Goal: Complete application form: Complete application form

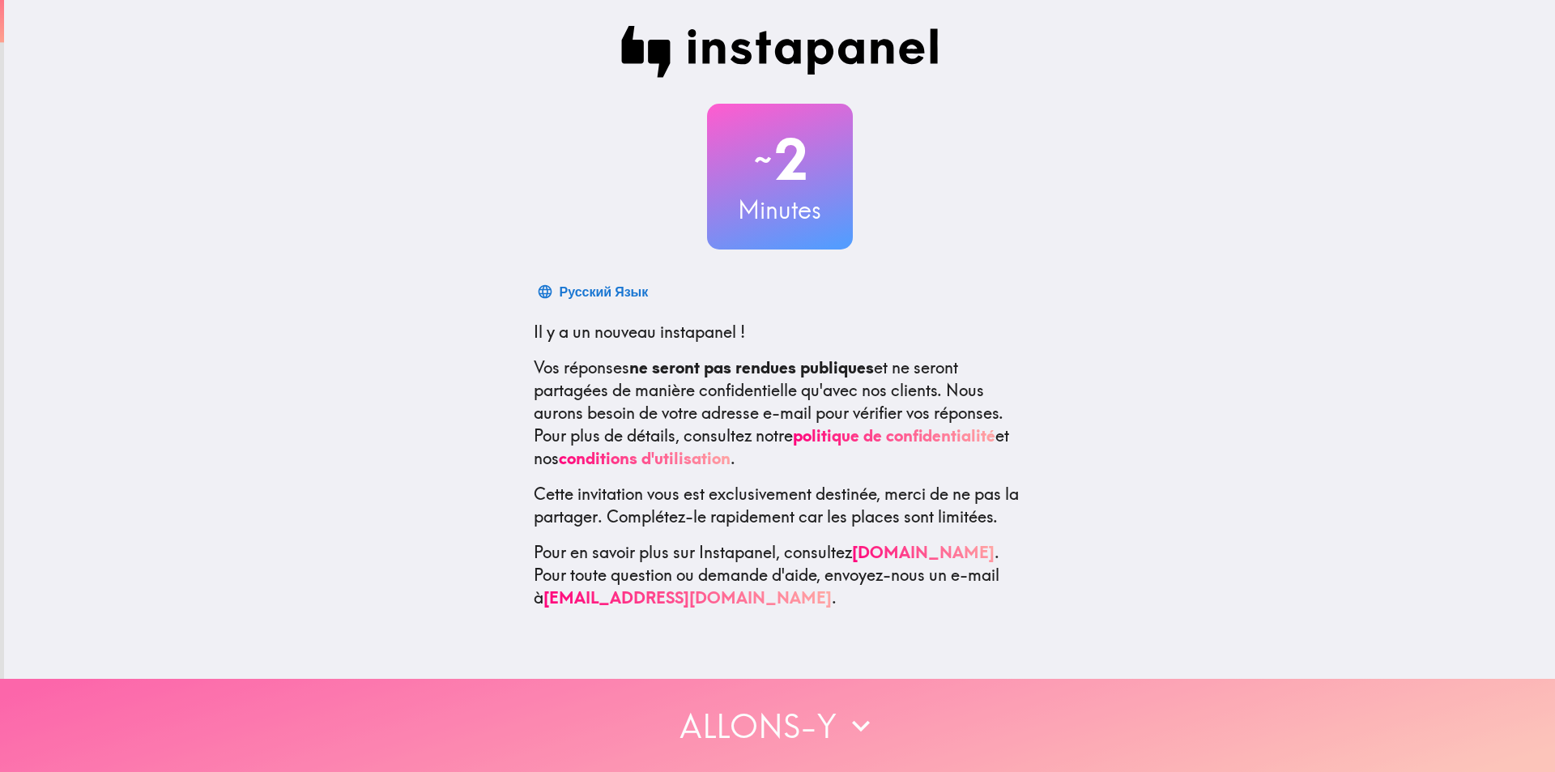
click at [668, 690] on button "Allons-y" at bounding box center [777, 725] width 1555 height 93
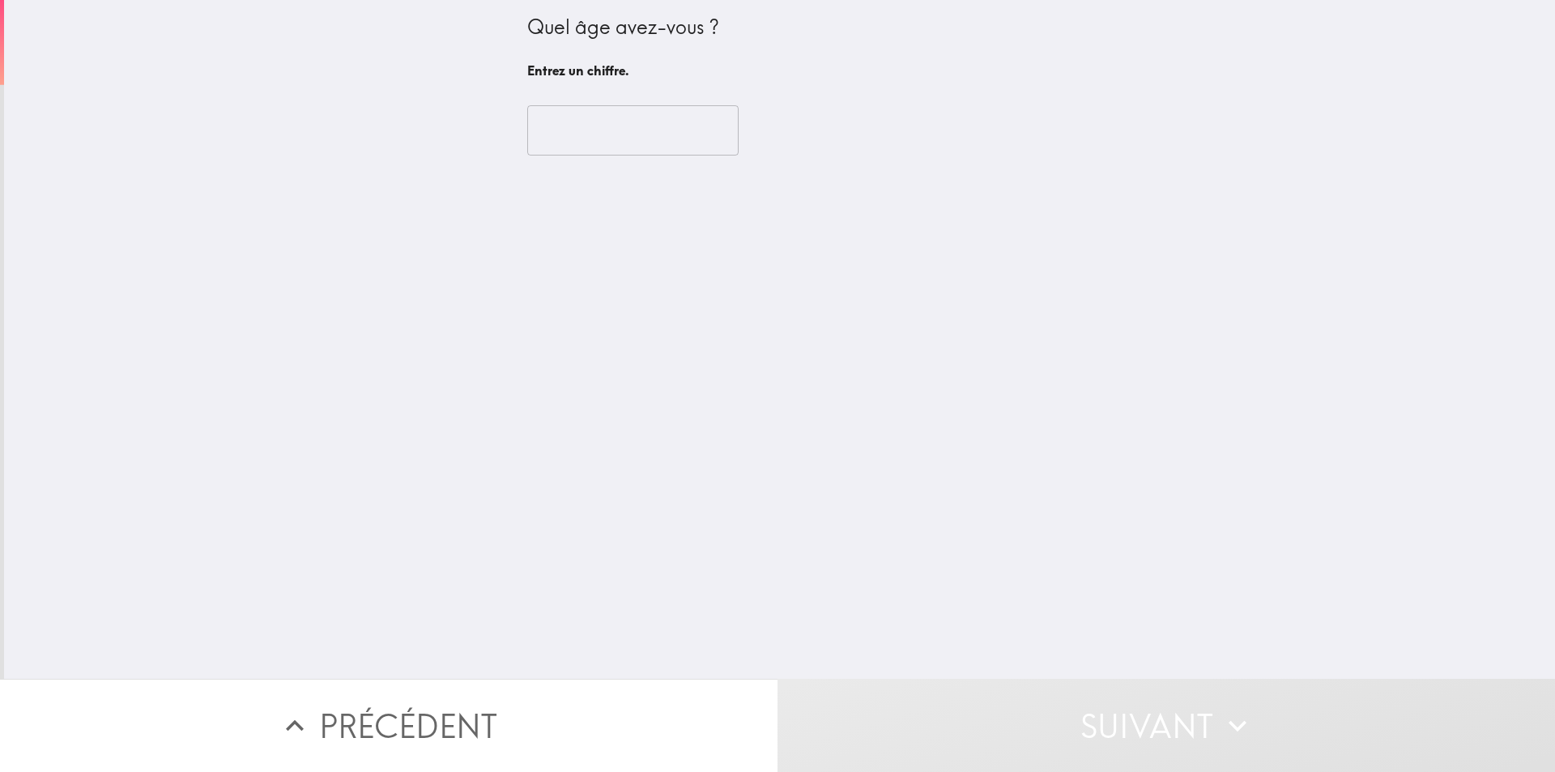
click at [613, 147] on input "number" at bounding box center [632, 130] width 211 height 50
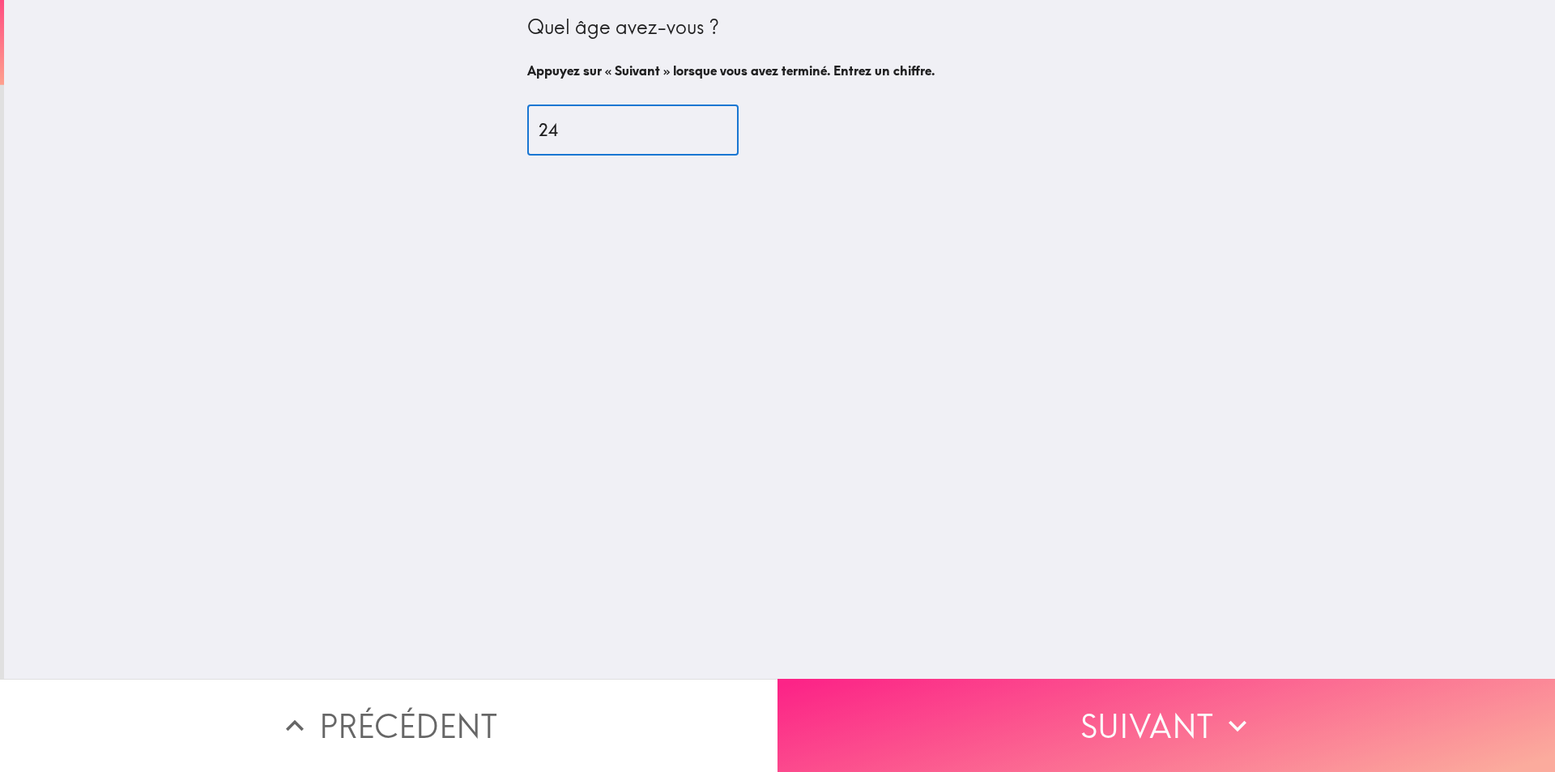
type input "24"
click at [1032, 701] on button "Suivant" at bounding box center [1165, 725] width 777 height 93
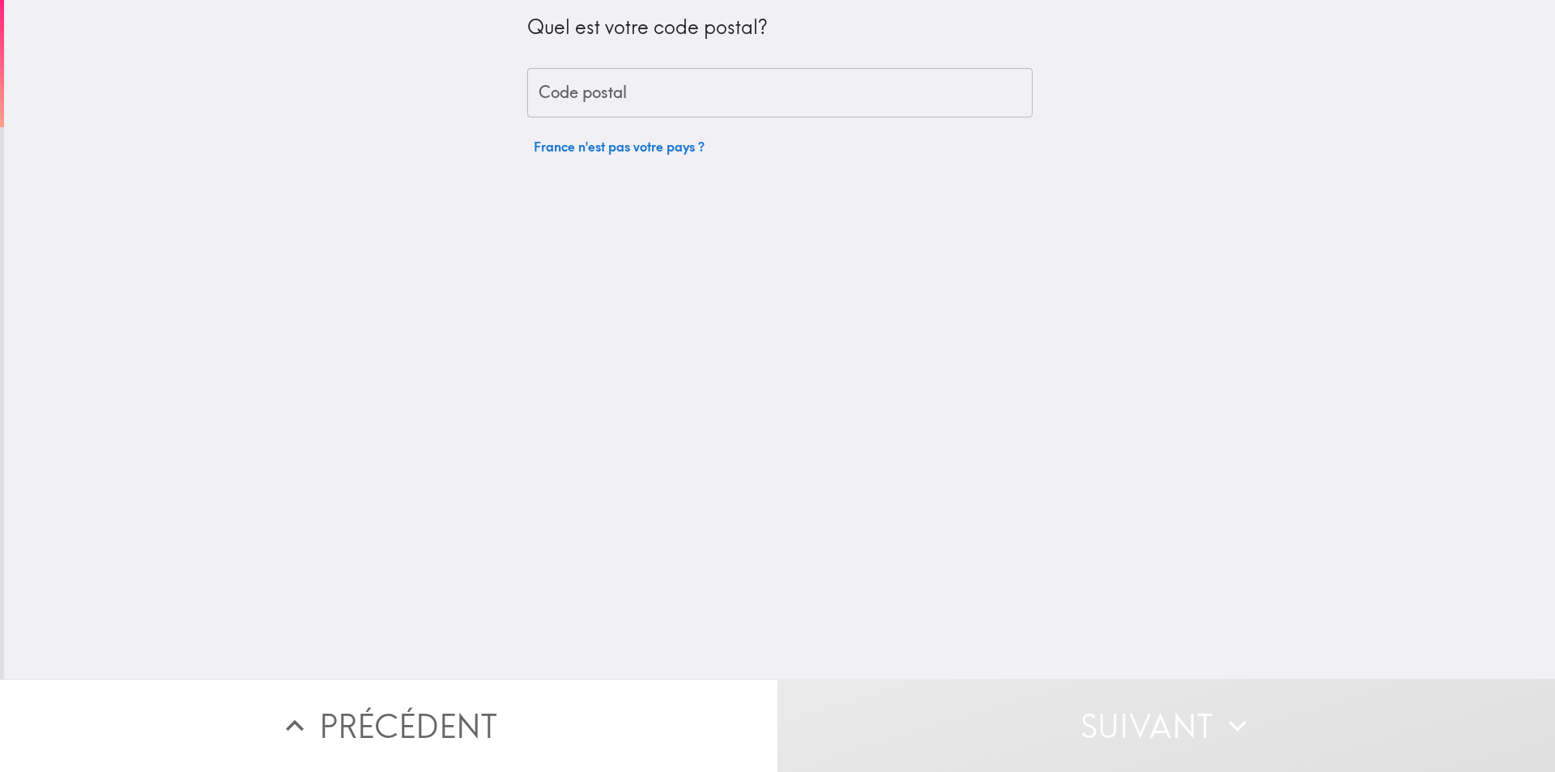
click at [685, 104] on input "Code postal" at bounding box center [779, 93] width 505 height 50
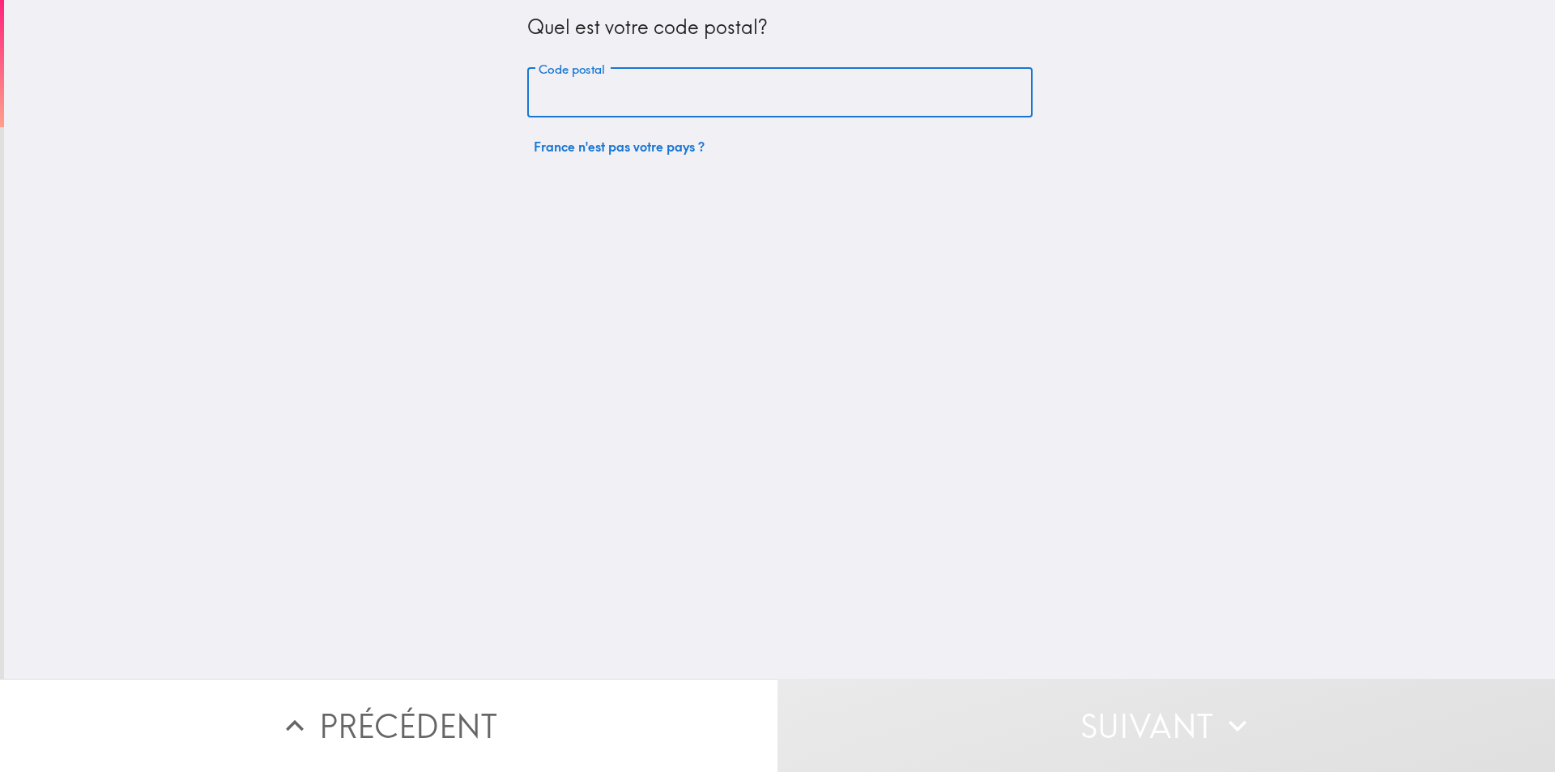
type input "67300"
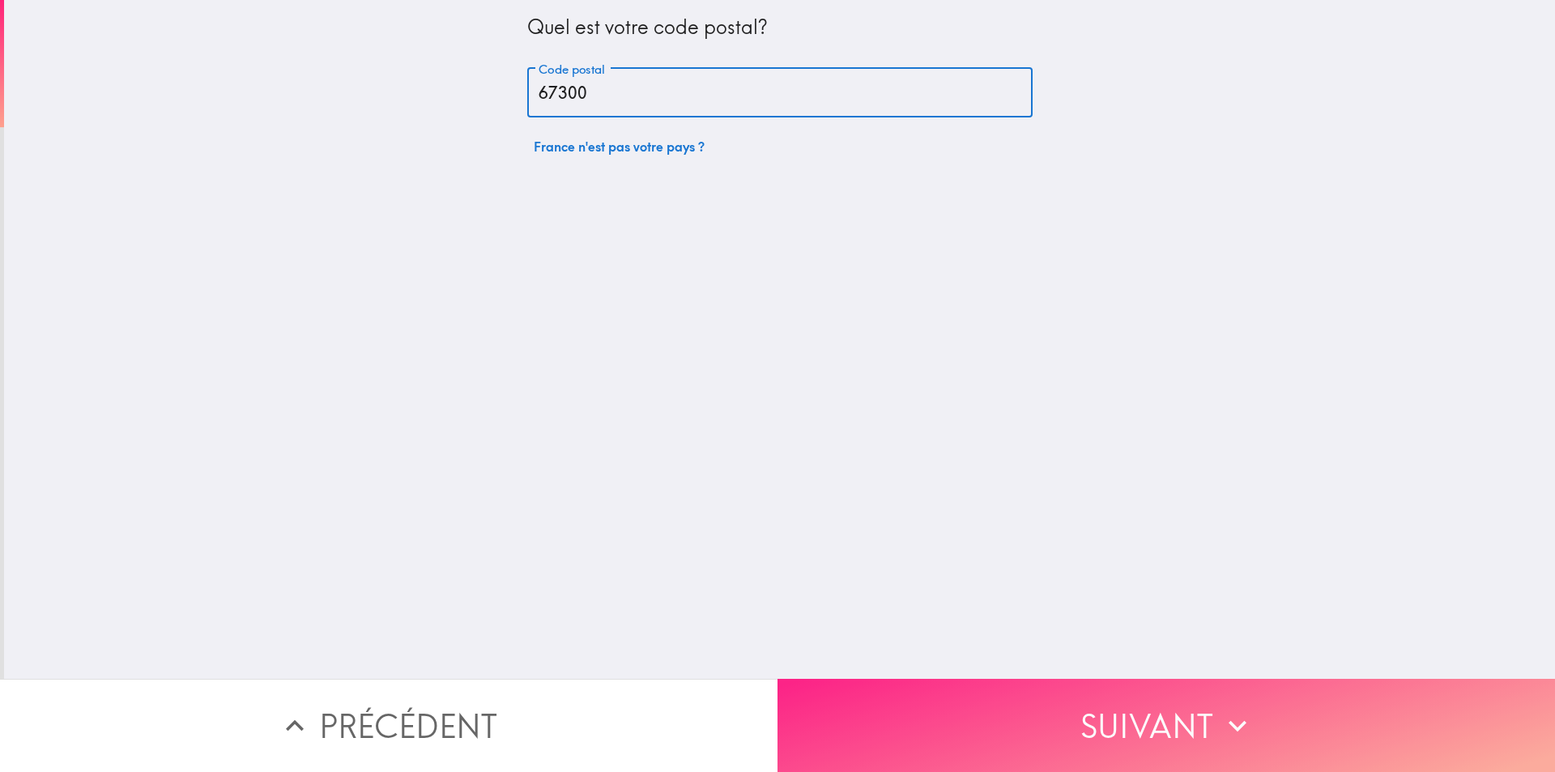
click at [961, 710] on button "Suivant" at bounding box center [1165, 725] width 777 height 93
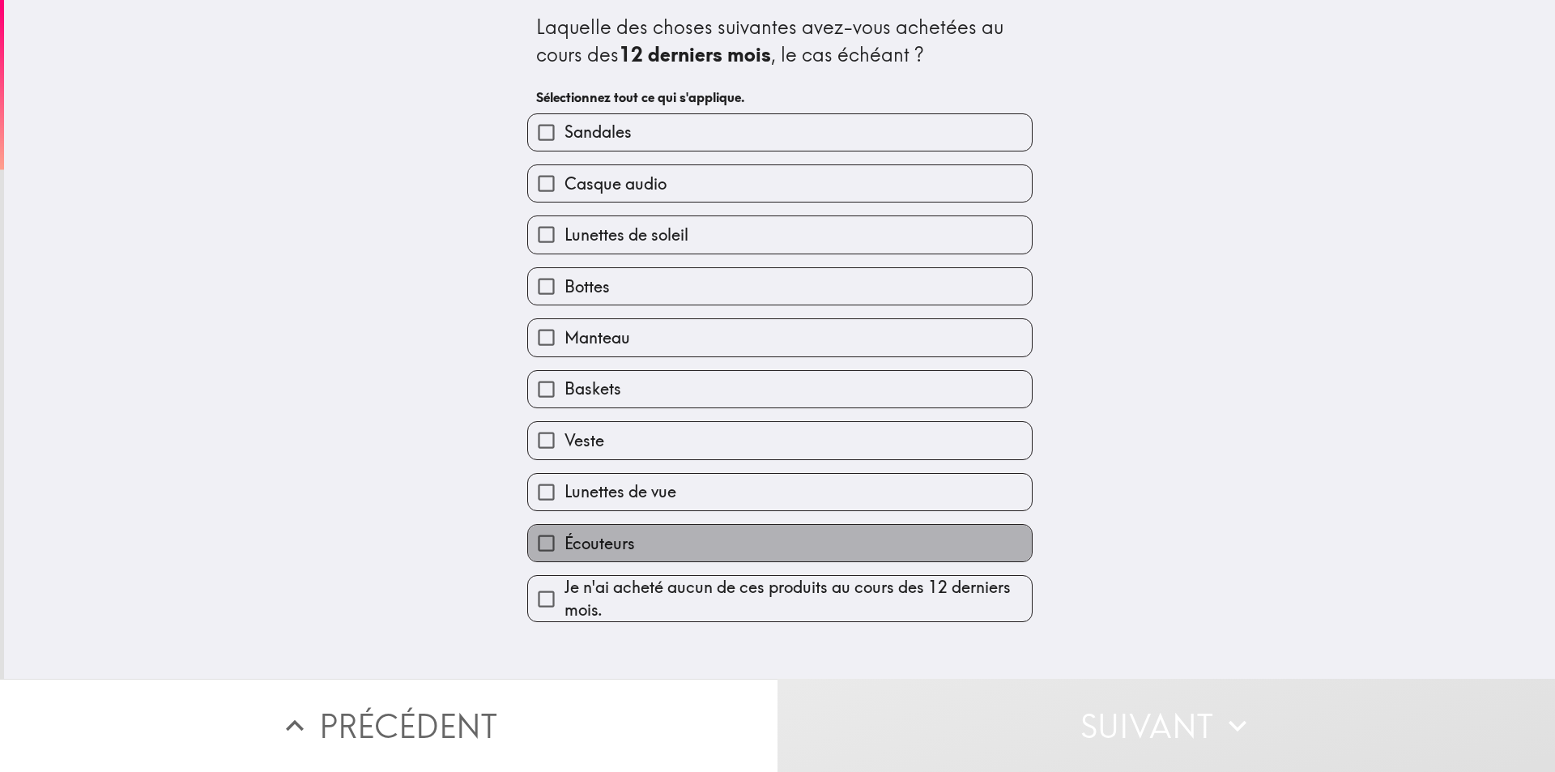
click at [590, 537] on span "Écouteurs" at bounding box center [599, 543] width 70 height 23
click at [564, 537] on input "Écouteurs" at bounding box center [546, 543] width 36 height 36
checkbox input "true"
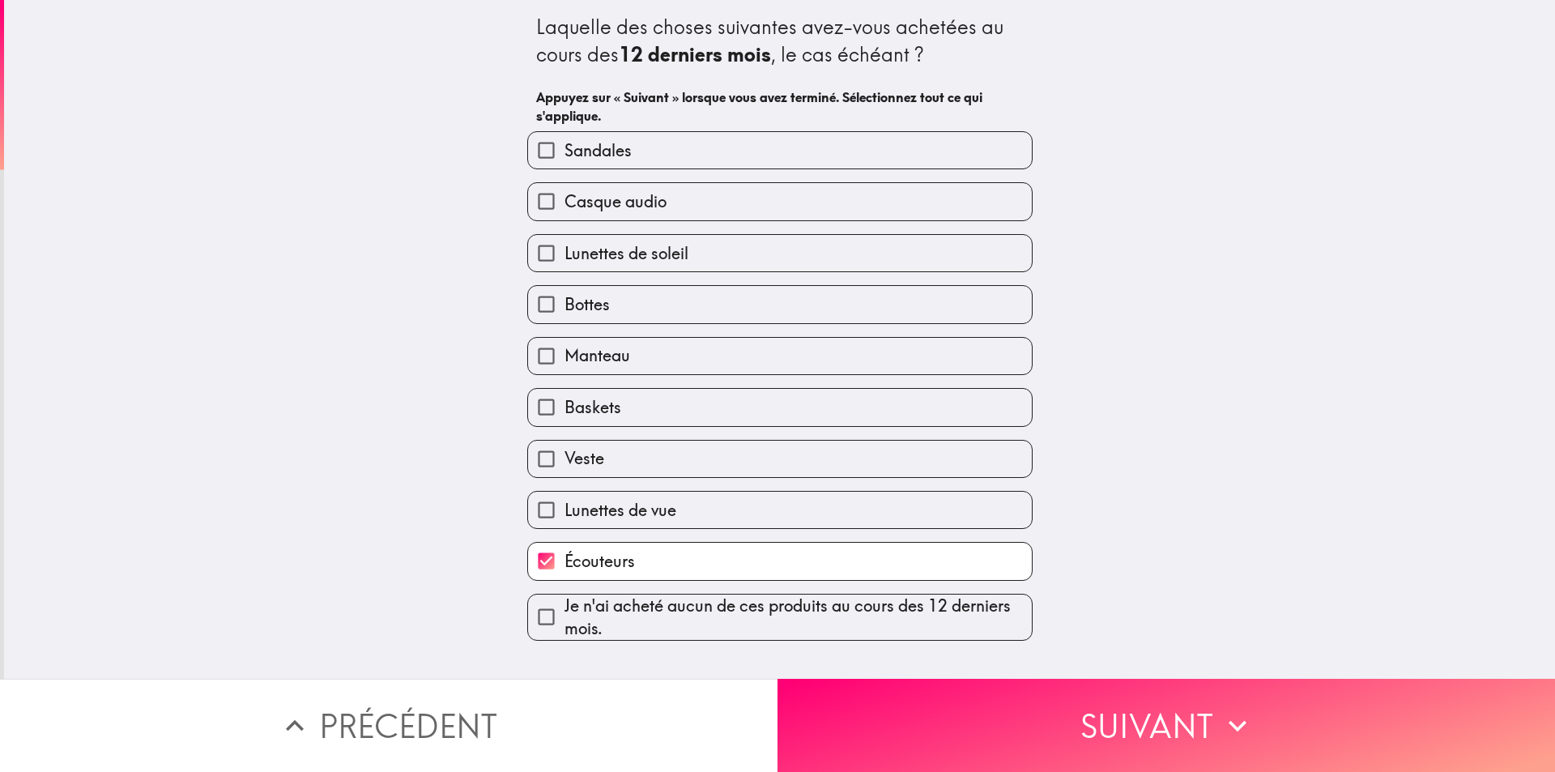
click at [594, 264] on span "Lunettes de soleil" at bounding box center [626, 253] width 124 height 23
click at [564, 264] on input "Lunettes de soleil" at bounding box center [546, 253] width 36 height 36
checkbox input "true"
click at [622, 402] on label "Baskets" at bounding box center [780, 407] width 504 height 36
click at [564, 402] on input "Baskets" at bounding box center [546, 407] width 36 height 36
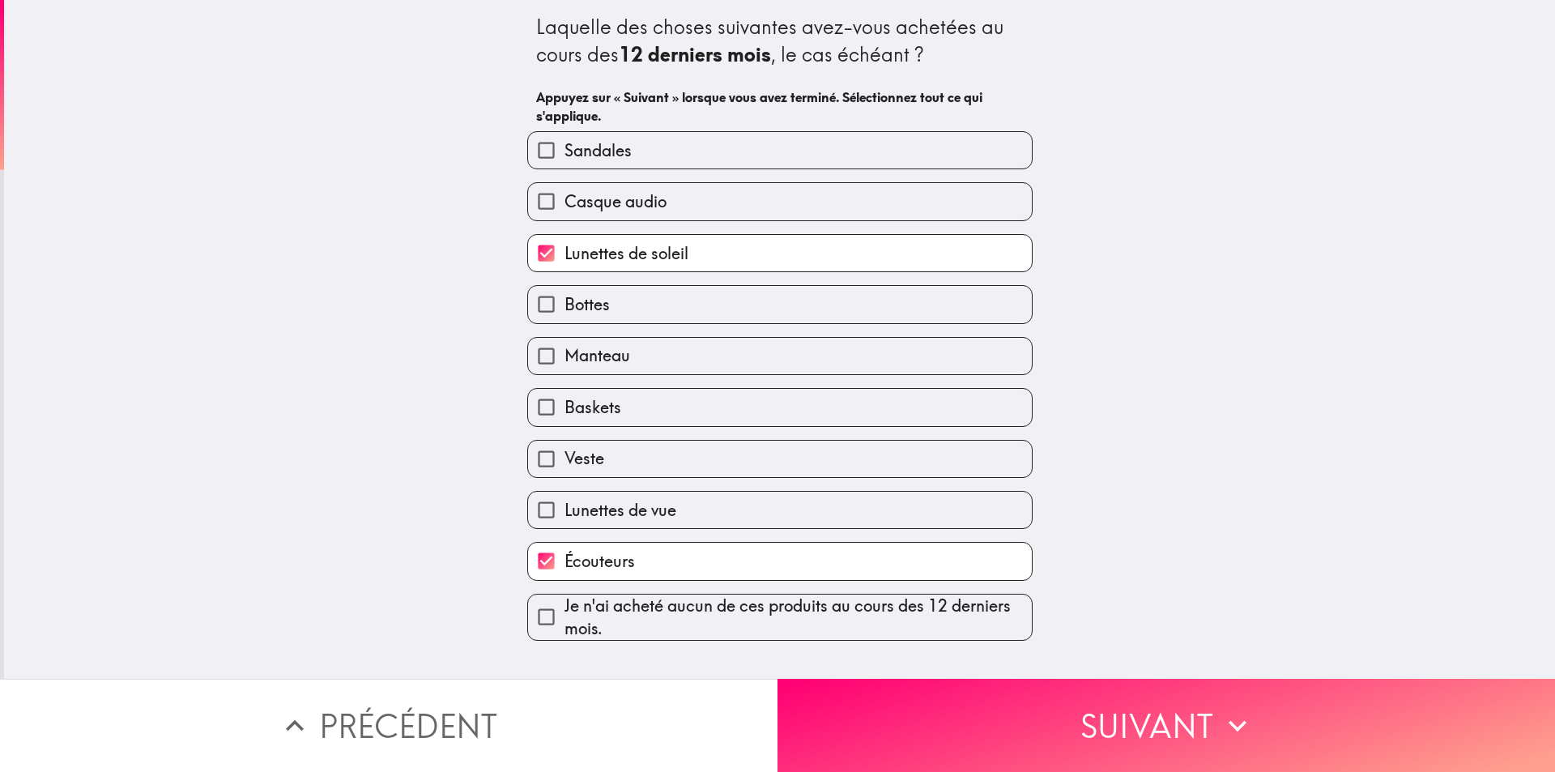
checkbox input "true"
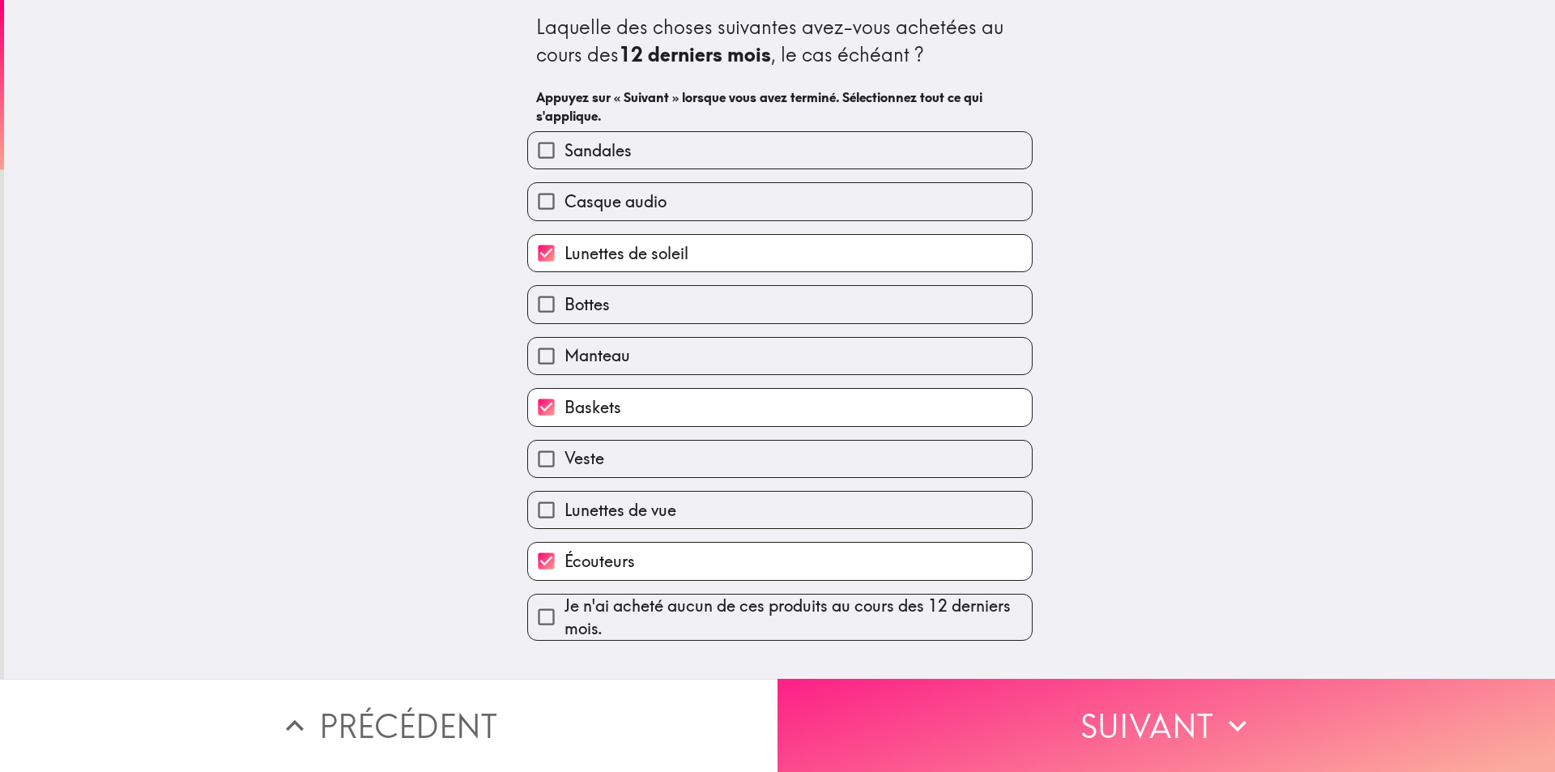
click at [876, 692] on button "Suivant" at bounding box center [1165, 725] width 777 height 93
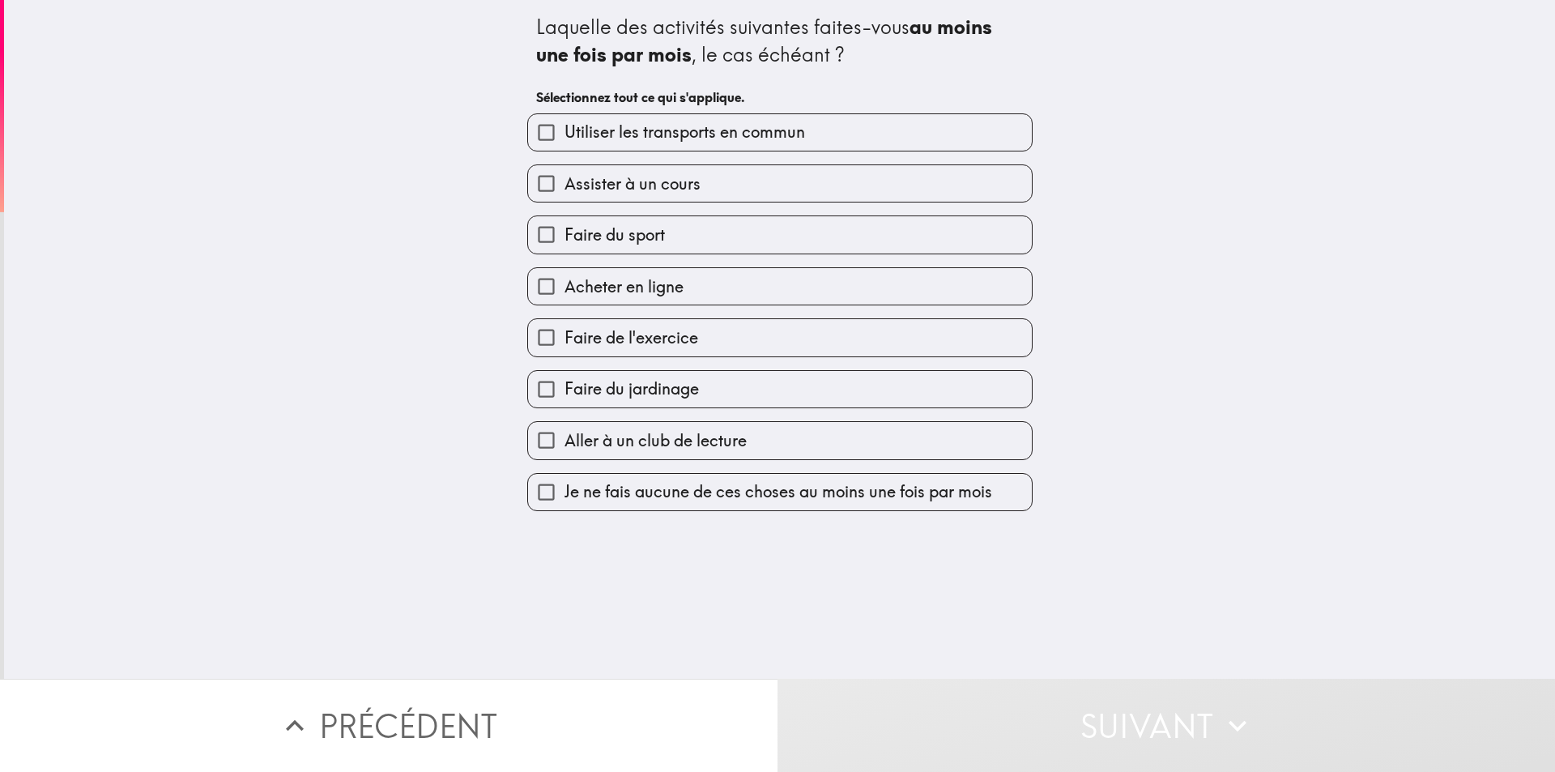
click at [573, 146] on label "Utiliser les transports en commun" at bounding box center [780, 132] width 504 height 36
click at [564, 146] on input "Utiliser les transports en commun" at bounding box center [546, 132] width 36 height 36
checkbox input "true"
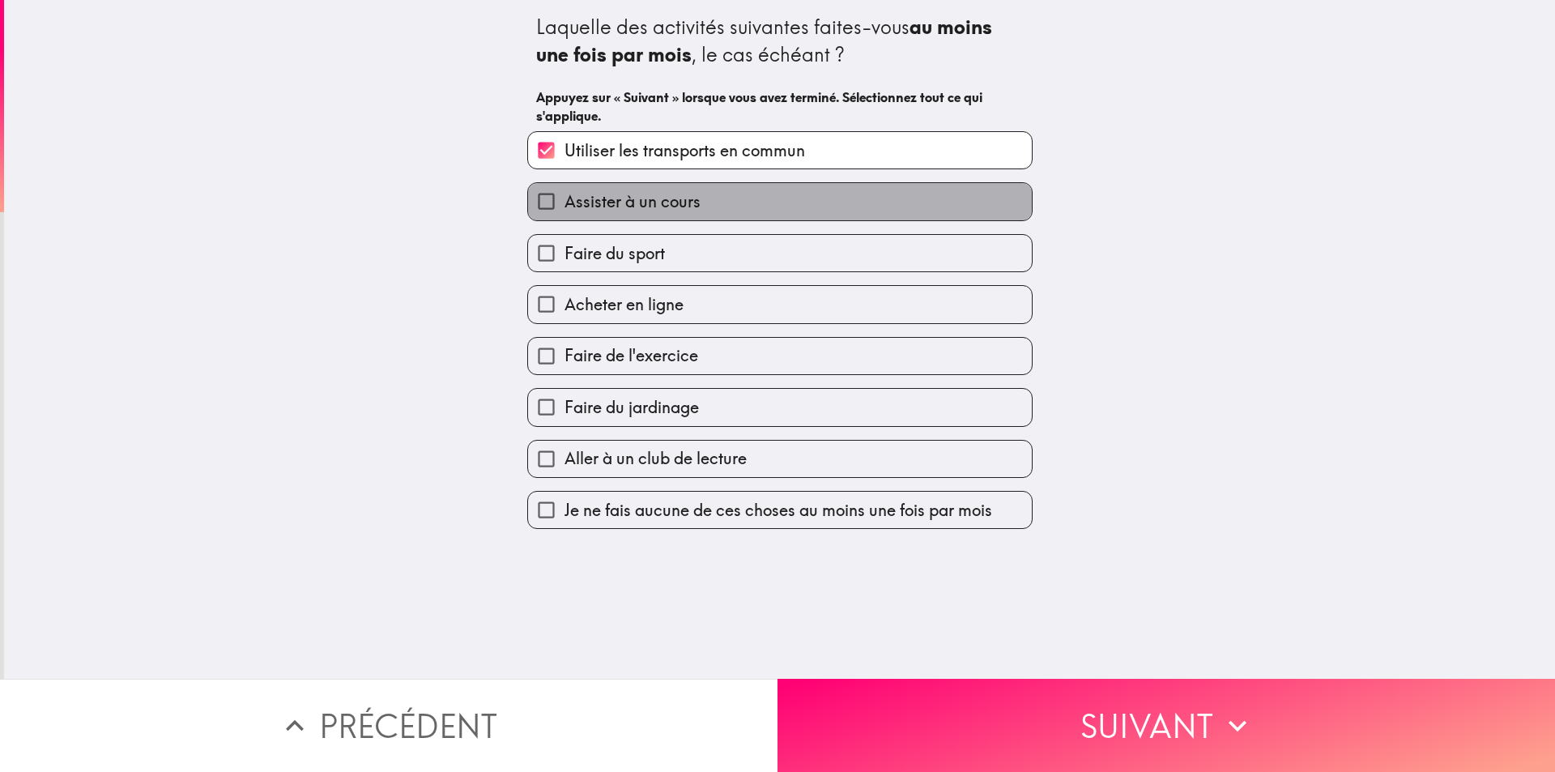
click at [589, 199] on span "Assister à un cours" at bounding box center [632, 201] width 136 height 23
click at [564, 199] on input "Assister à un cours" at bounding box center [546, 201] width 36 height 36
checkbox input "true"
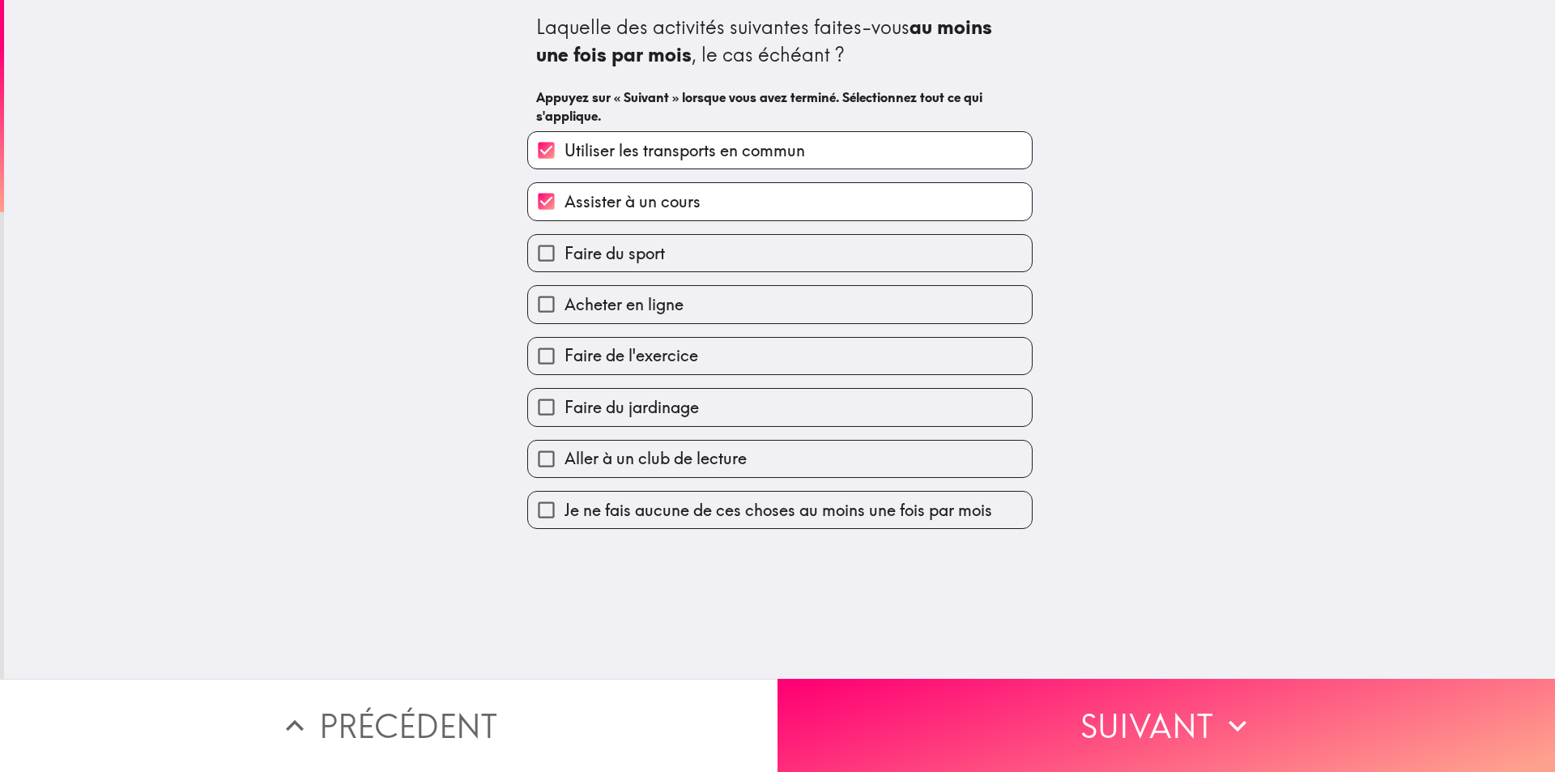
click at [598, 249] on span "Faire du sport" at bounding box center [614, 253] width 100 height 23
click at [564, 249] on input "Faire du sport" at bounding box center [546, 253] width 36 height 36
checkbox input "true"
click at [605, 298] on span "Acheter en ligne" at bounding box center [623, 304] width 119 height 23
click at [564, 298] on input "Acheter en ligne" at bounding box center [546, 304] width 36 height 36
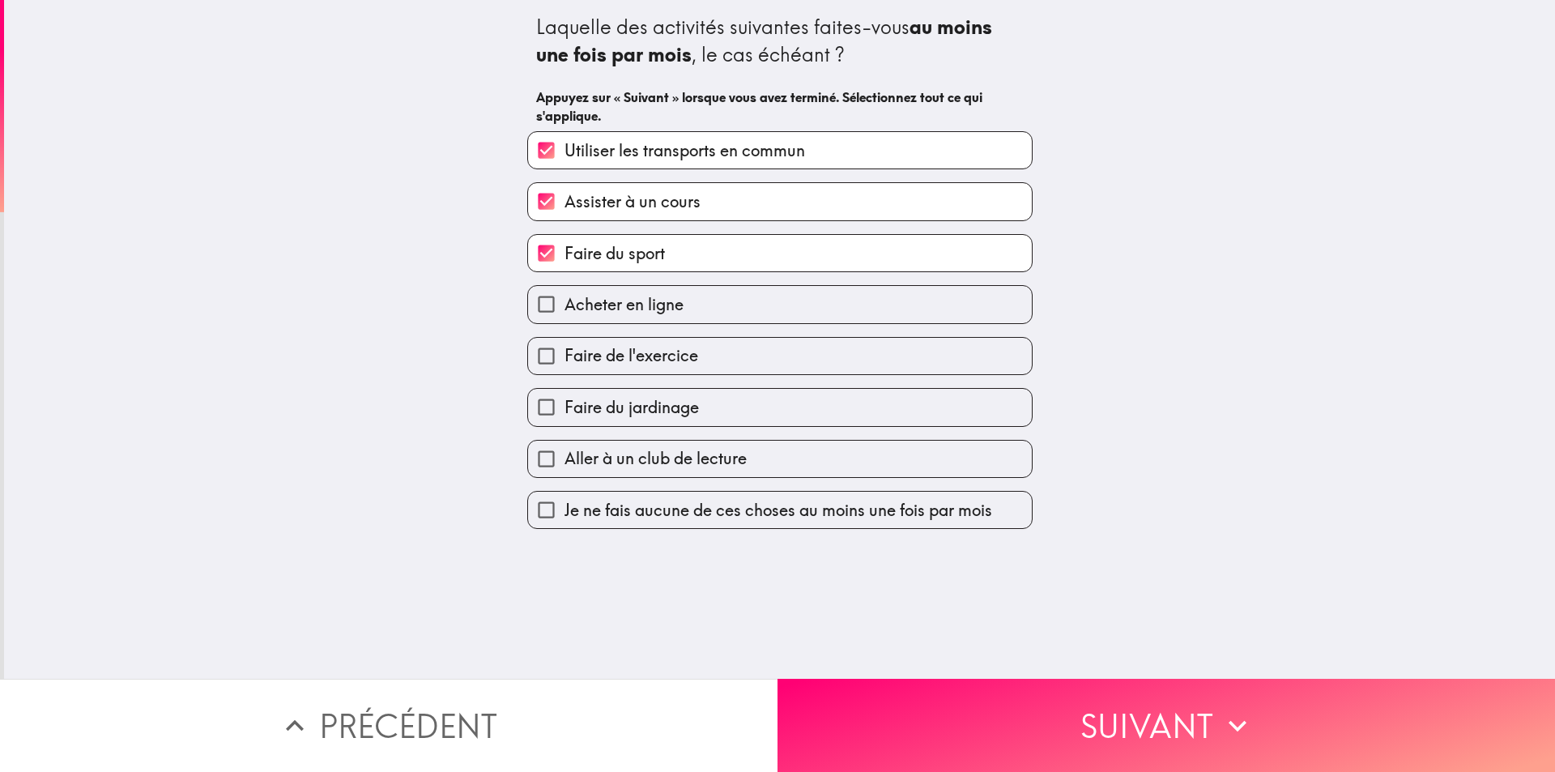
checkbox input "true"
click at [608, 363] on span "Faire de l'exercice" at bounding box center [631, 355] width 134 height 23
click at [564, 363] on input "Faire de l'exercice" at bounding box center [546, 356] width 36 height 36
checkbox input "true"
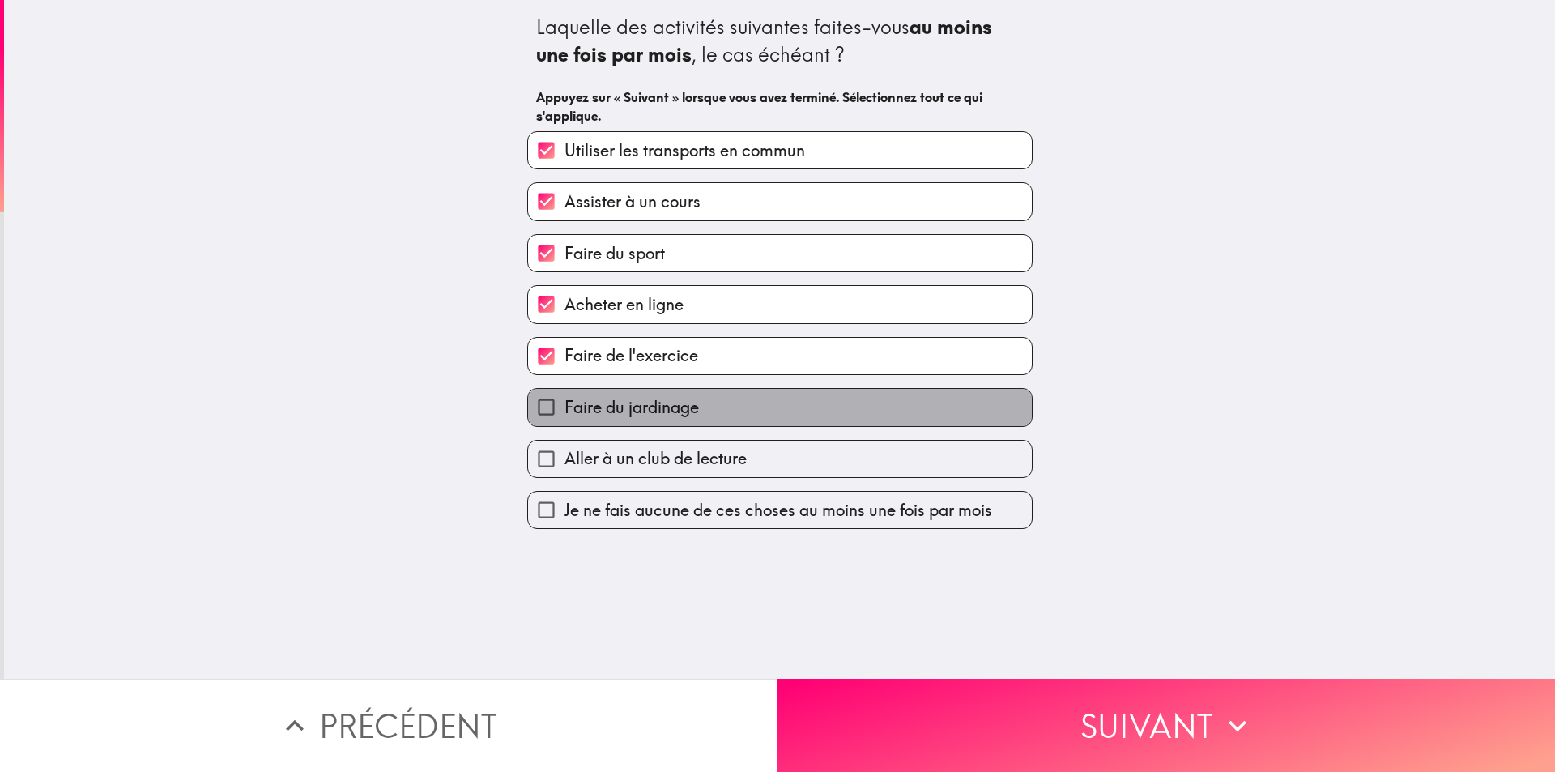
click at [610, 398] on span "Faire du jardinage" at bounding box center [631, 407] width 134 height 23
click at [564, 398] on input "Faire du jardinage" at bounding box center [546, 407] width 36 height 36
checkbox input "true"
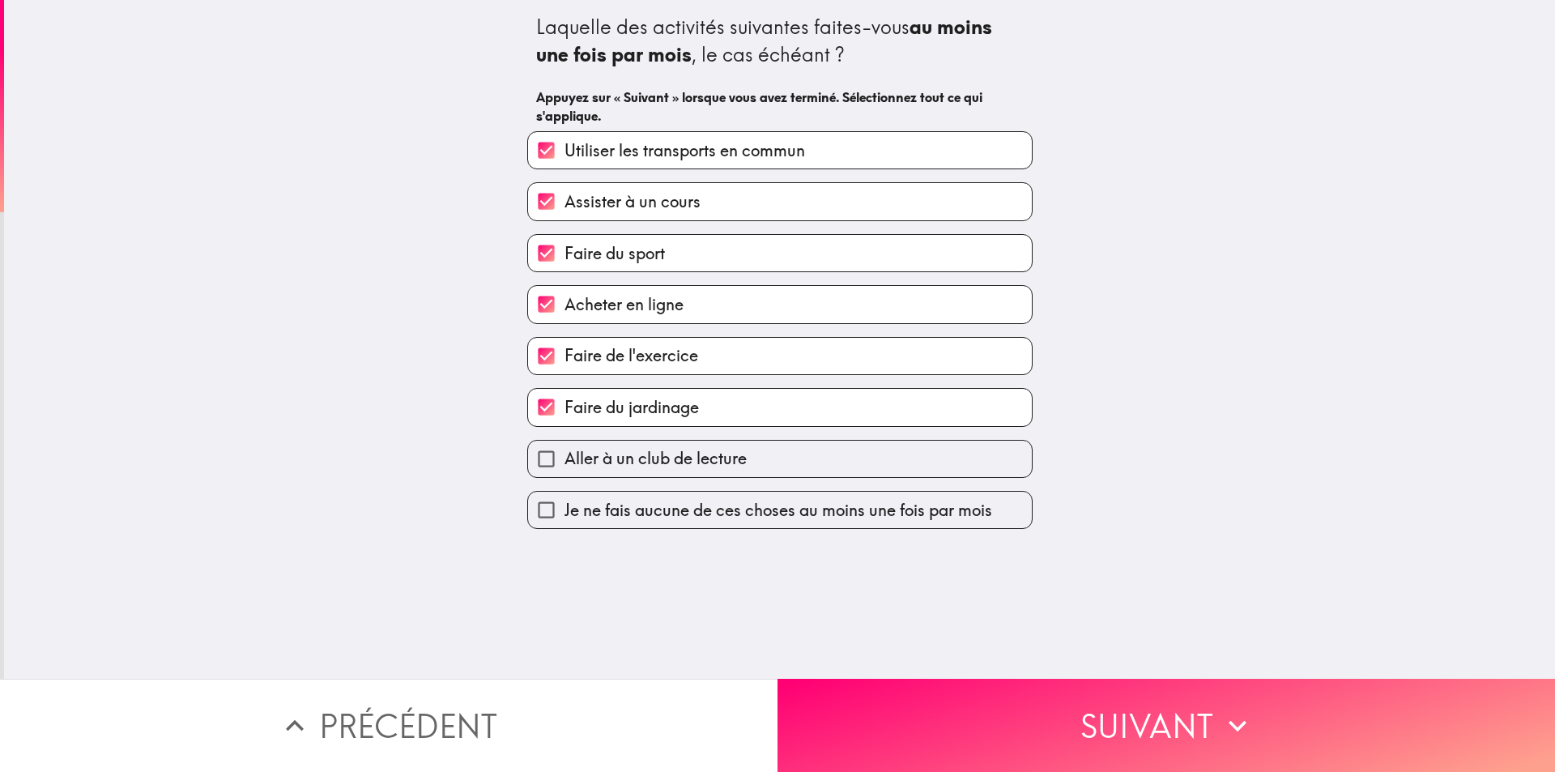
click at [617, 464] on span "Aller à un club de lecture" at bounding box center [655, 458] width 182 height 23
click at [564, 464] on input "Aller à un club de lecture" at bounding box center [546, 459] width 36 height 36
checkbox input "true"
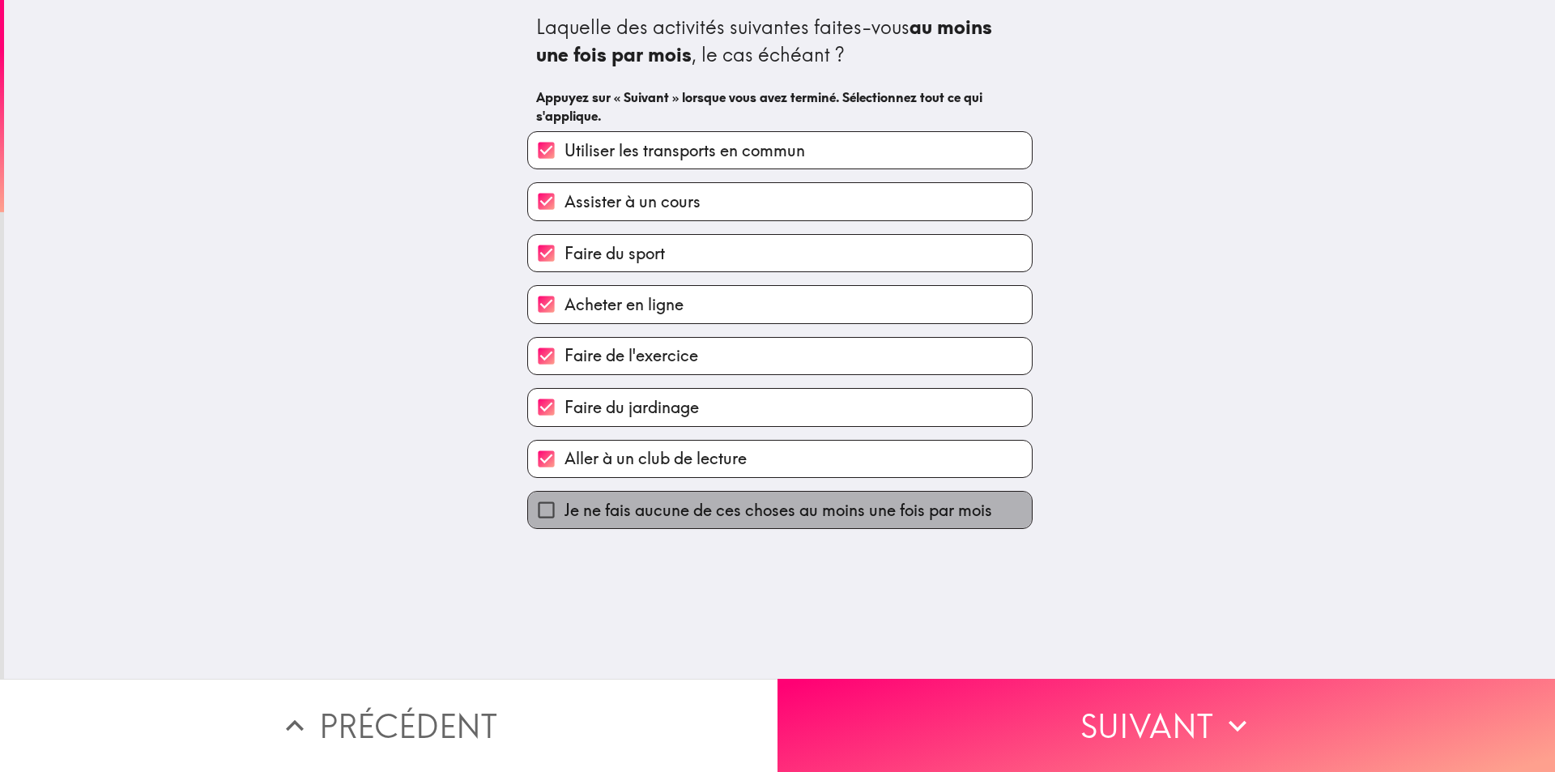
click at [632, 517] on span "Je ne fais aucune de ces choses au moins une fois par mois" at bounding box center [778, 510] width 428 height 23
click at [564, 517] on input "Je ne fais aucune de ces choses au moins une fois par mois" at bounding box center [546, 510] width 36 height 36
checkbox input "true"
checkbox input "false"
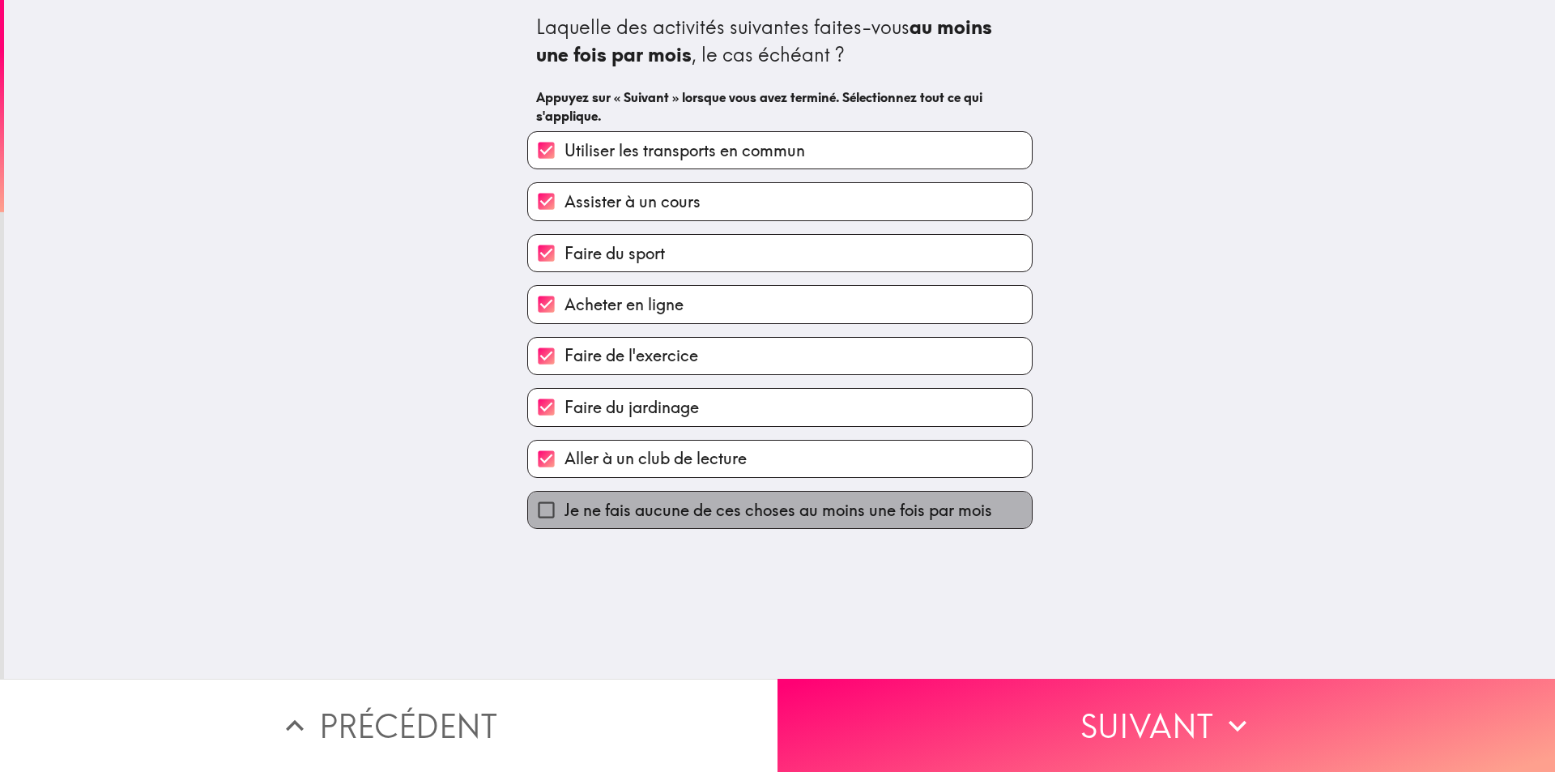
checkbox input "false"
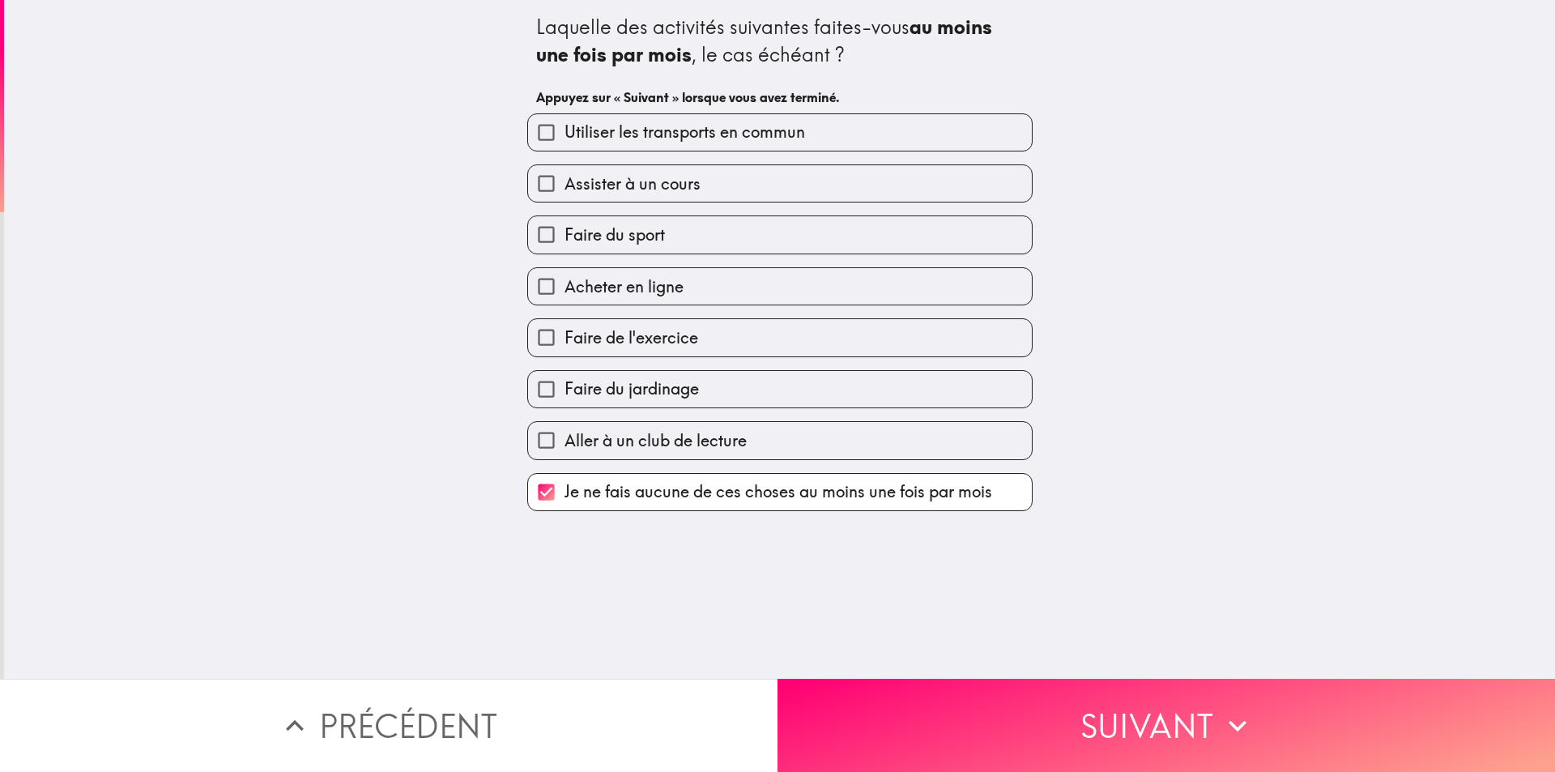
click at [628, 363] on div "Faire du jardinage" at bounding box center [773, 382] width 518 height 51
click at [627, 436] on span "Aller à un club de lecture" at bounding box center [655, 440] width 182 height 23
click at [564, 436] on input "Aller à un club de lecture" at bounding box center [546, 440] width 36 height 36
checkbox input "true"
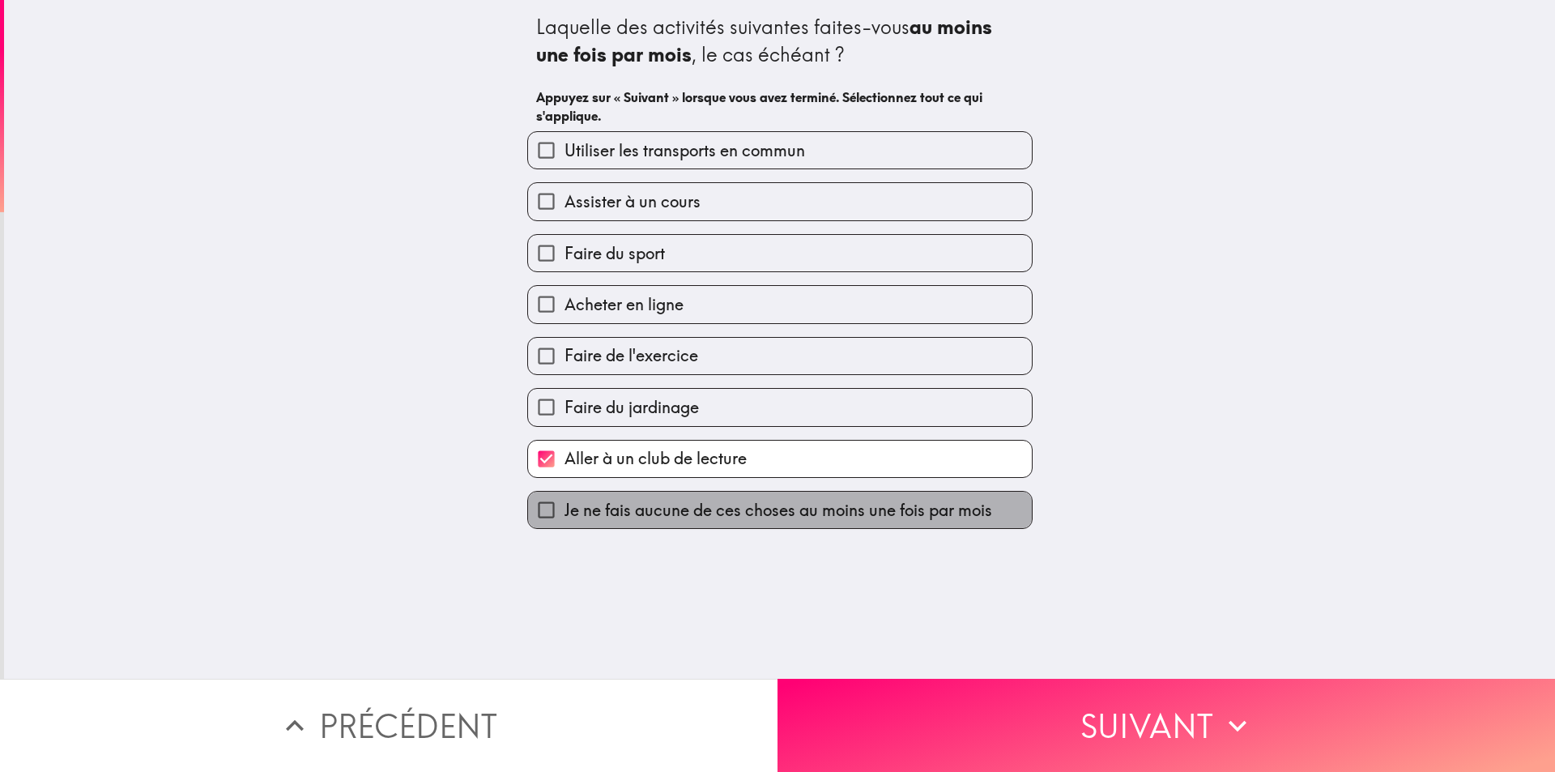
click at [594, 517] on span "Je ne fais aucune de ces choses au moins une fois par mois" at bounding box center [778, 510] width 428 height 23
click at [564, 517] on input "Je ne fais aucune de ces choses au moins une fois par mois" at bounding box center [546, 510] width 36 height 36
checkbox input "true"
checkbox input "false"
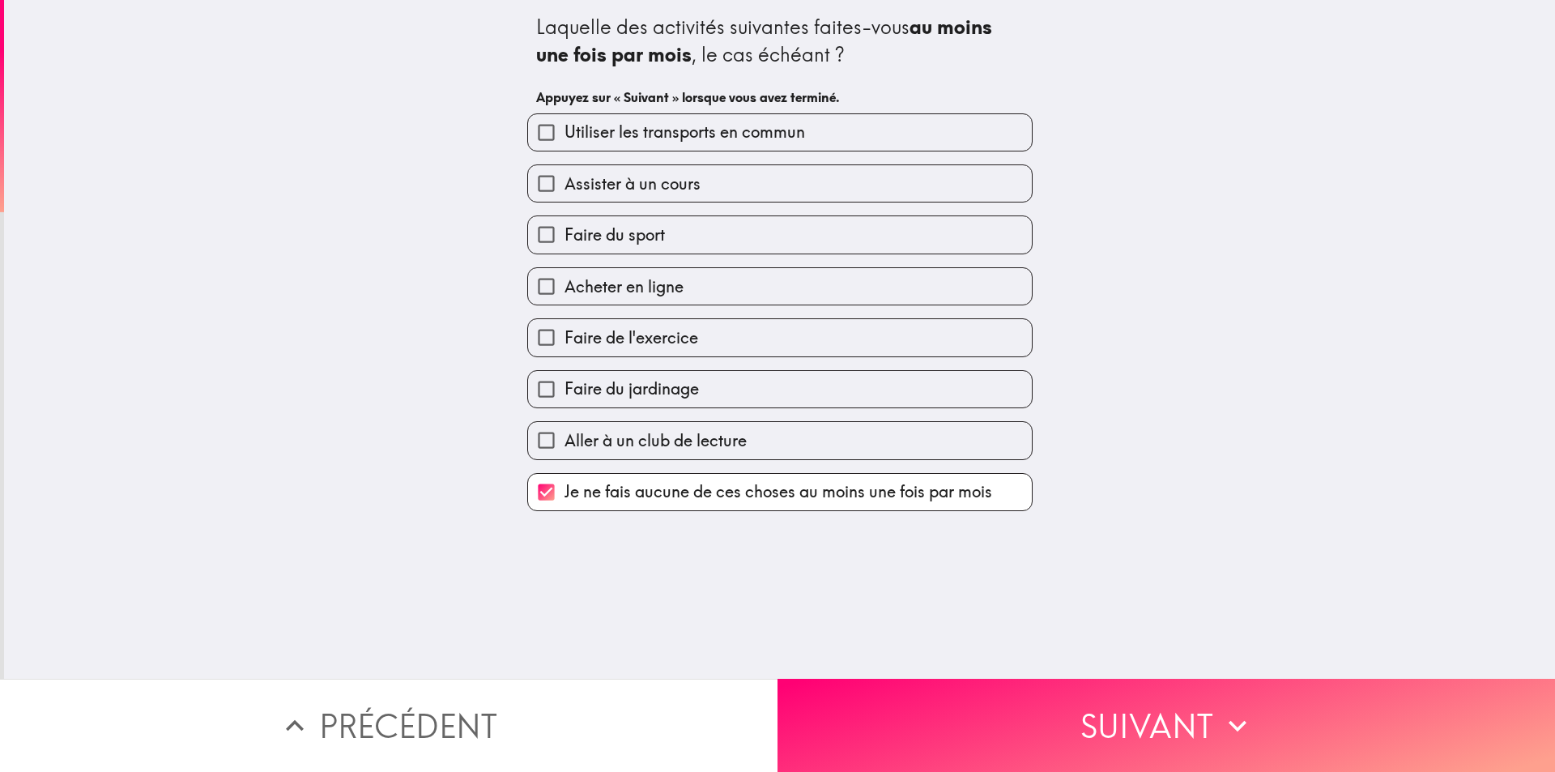
click at [594, 517] on div "Laquelle des activités suivantes faites-vous au moins une fois par mois , le ca…" at bounding box center [779, 339] width 1551 height 679
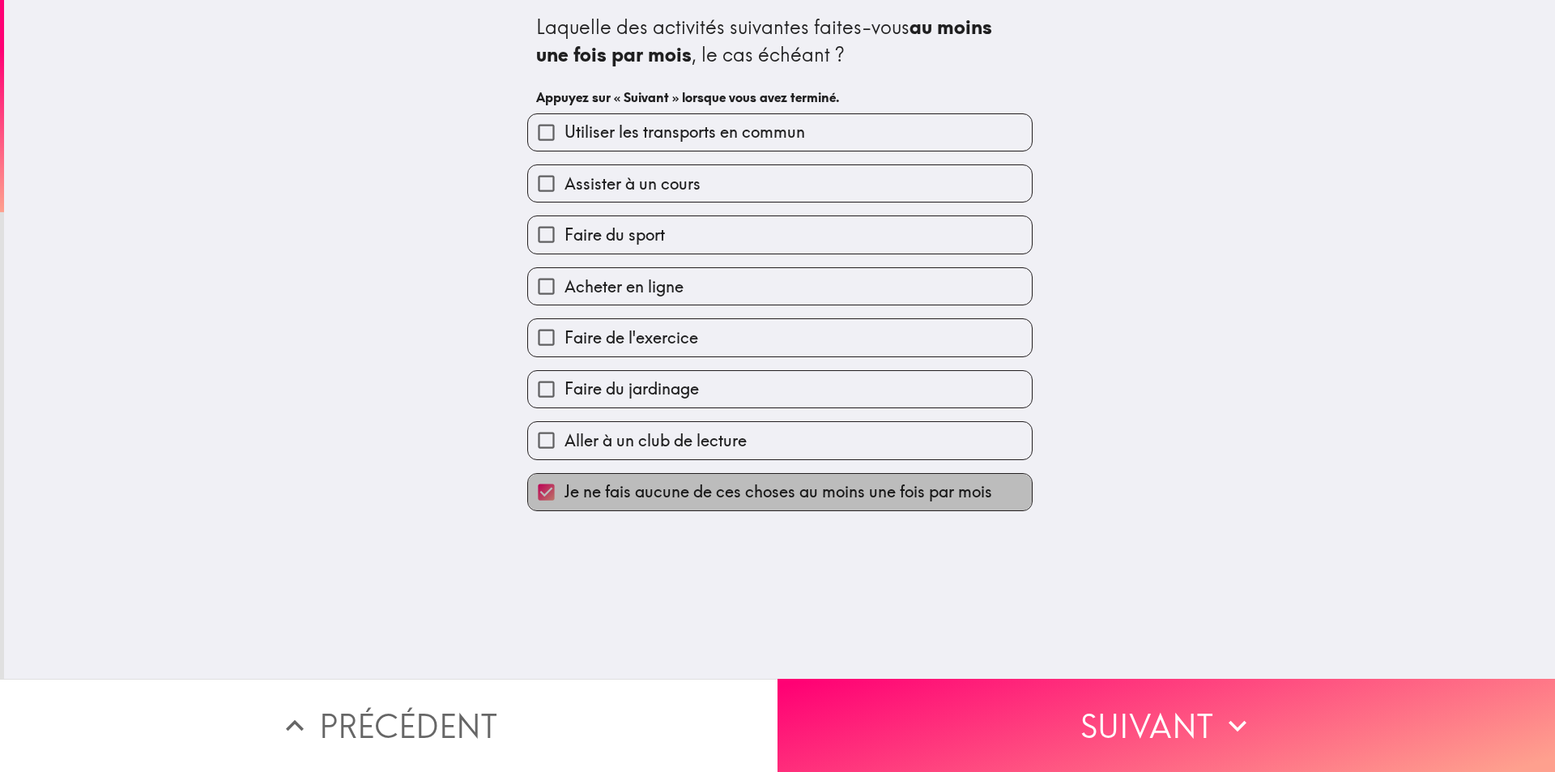
click at [595, 508] on label "Je ne fais aucune de ces choses au moins une fois par mois" at bounding box center [780, 492] width 504 height 36
click at [564, 508] on input "Je ne fais aucune de ces choses au moins une fois par mois" at bounding box center [546, 492] width 36 height 36
checkbox input "false"
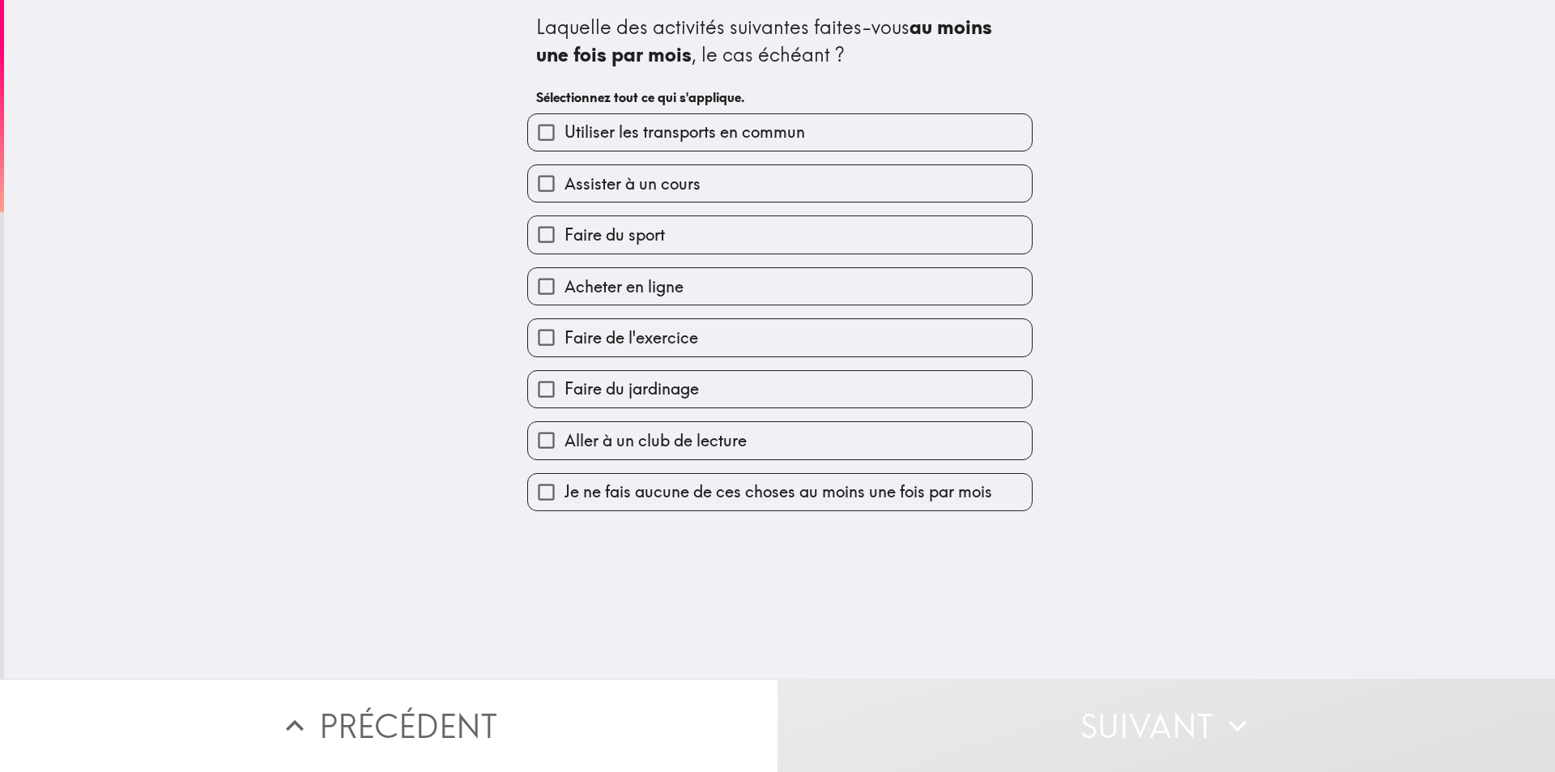
click at [603, 350] on label "Faire de l'exercice" at bounding box center [780, 337] width 504 height 36
click at [564, 350] on input "Faire de l'exercice" at bounding box center [546, 337] width 36 height 36
checkbox input "true"
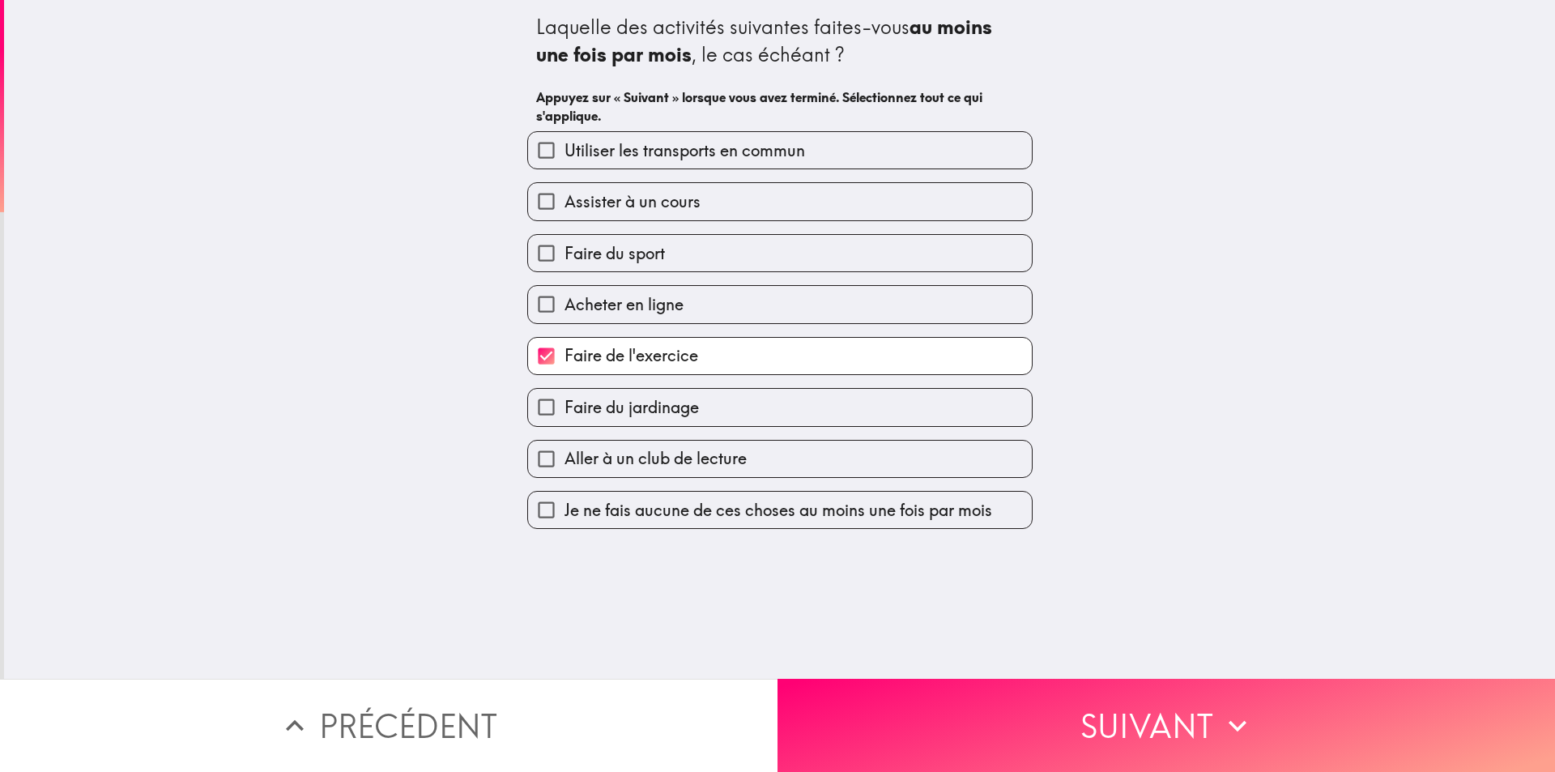
click at [594, 307] on span "Acheter en ligne" at bounding box center [623, 304] width 119 height 23
click at [564, 307] on input "Acheter en ligne" at bounding box center [546, 304] width 36 height 36
checkbox input "true"
click at [594, 277] on div "Acheter en ligne" at bounding box center [773, 297] width 518 height 51
click at [593, 270] on label "Faire du sport" at bounding box center [780, 253] width 504 height 36
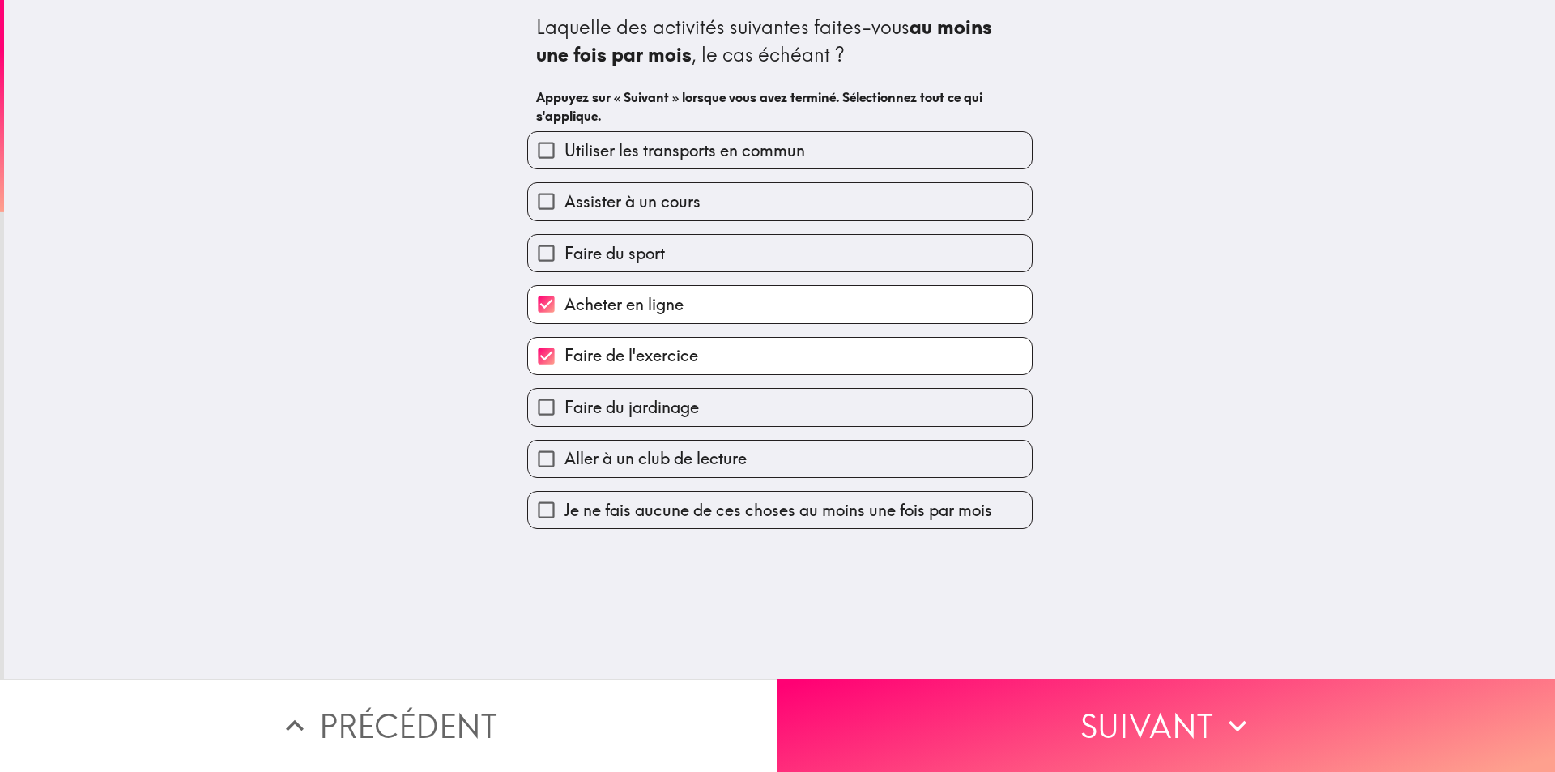
click at [564, 270] on input "Faire du sport" at bounding box center [546, 253] width 36 height 36
checkbox input "true"
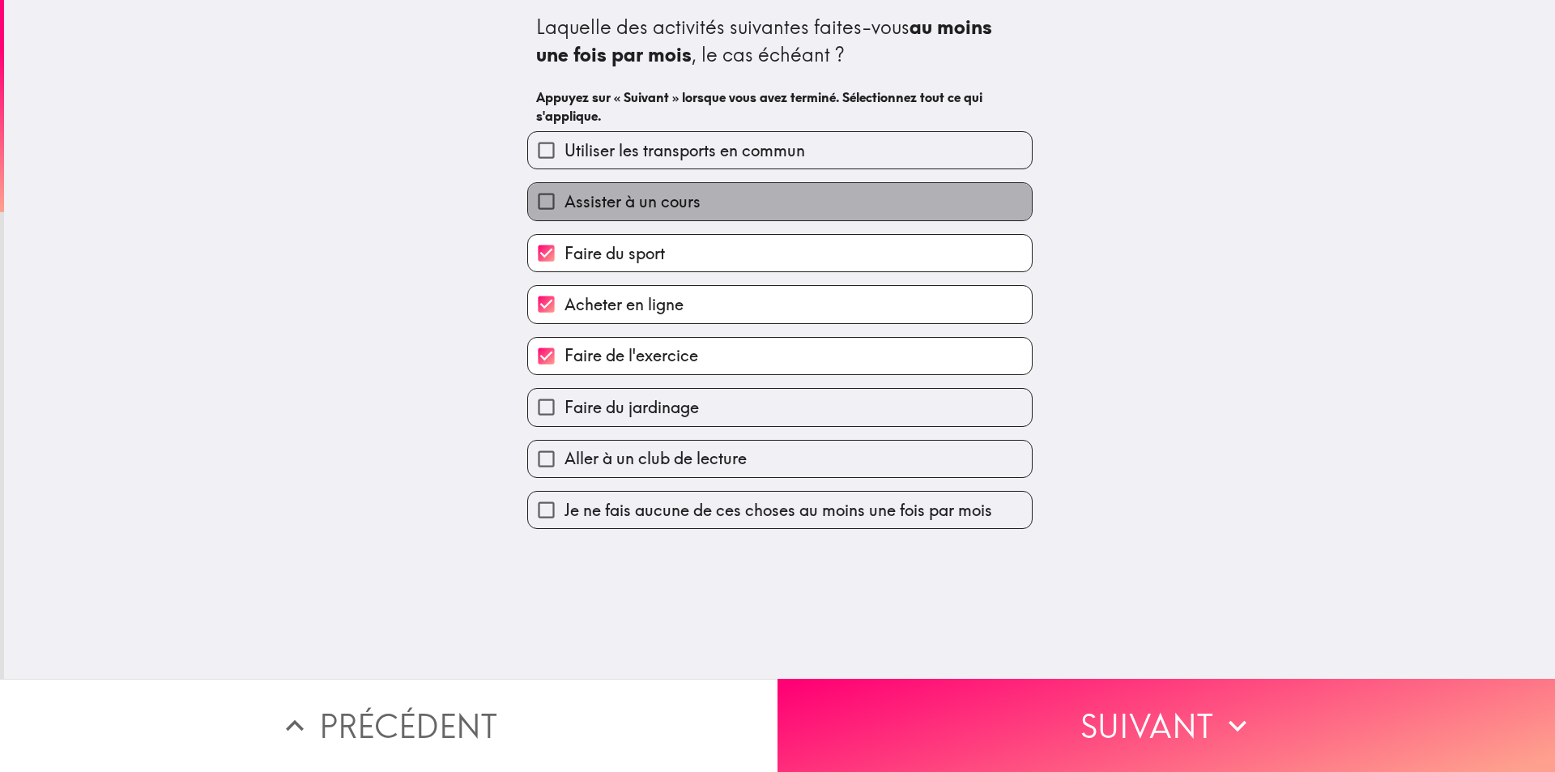
click at [594, 185] on label "Assister à un cours" at bounding box center [780, 201] width 504 height 36
click at [564, 185] on input "Assister à un cours" at bounding box center [546, 201] width 36 height 36
checkbox input "true"
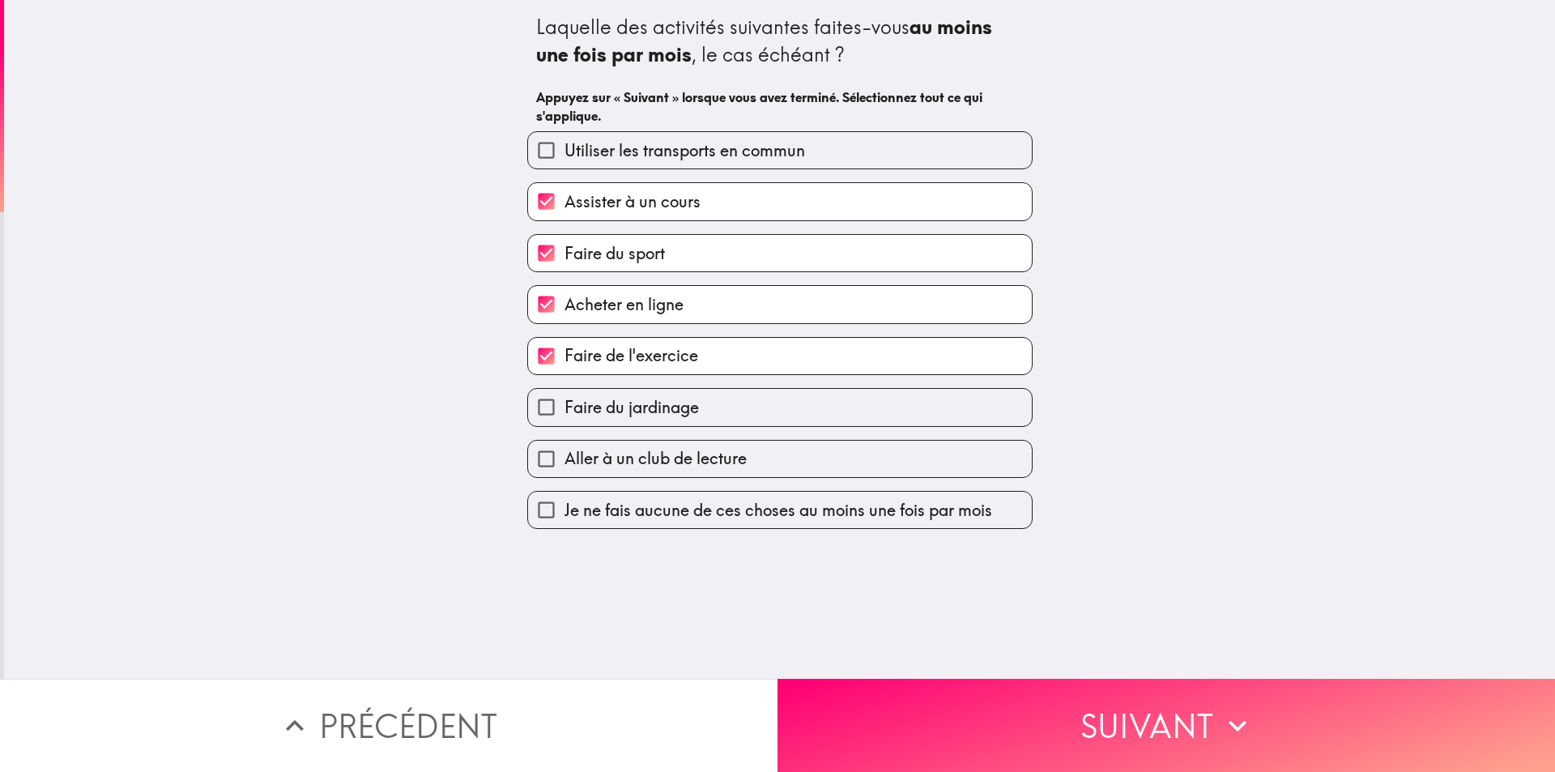
click at [597, 155] on span "Utiliser les transports en commun" at bounding box center [684, 150] width 241 height 23
click at [564, 155] on input "Utiliser les transports en commun" at bounding box center [546, 150] width 36 height 36
checkbox input "true"
click at [1037, 696] on button "Suivant" at bounding box center [1165, 725] width 777 height 93
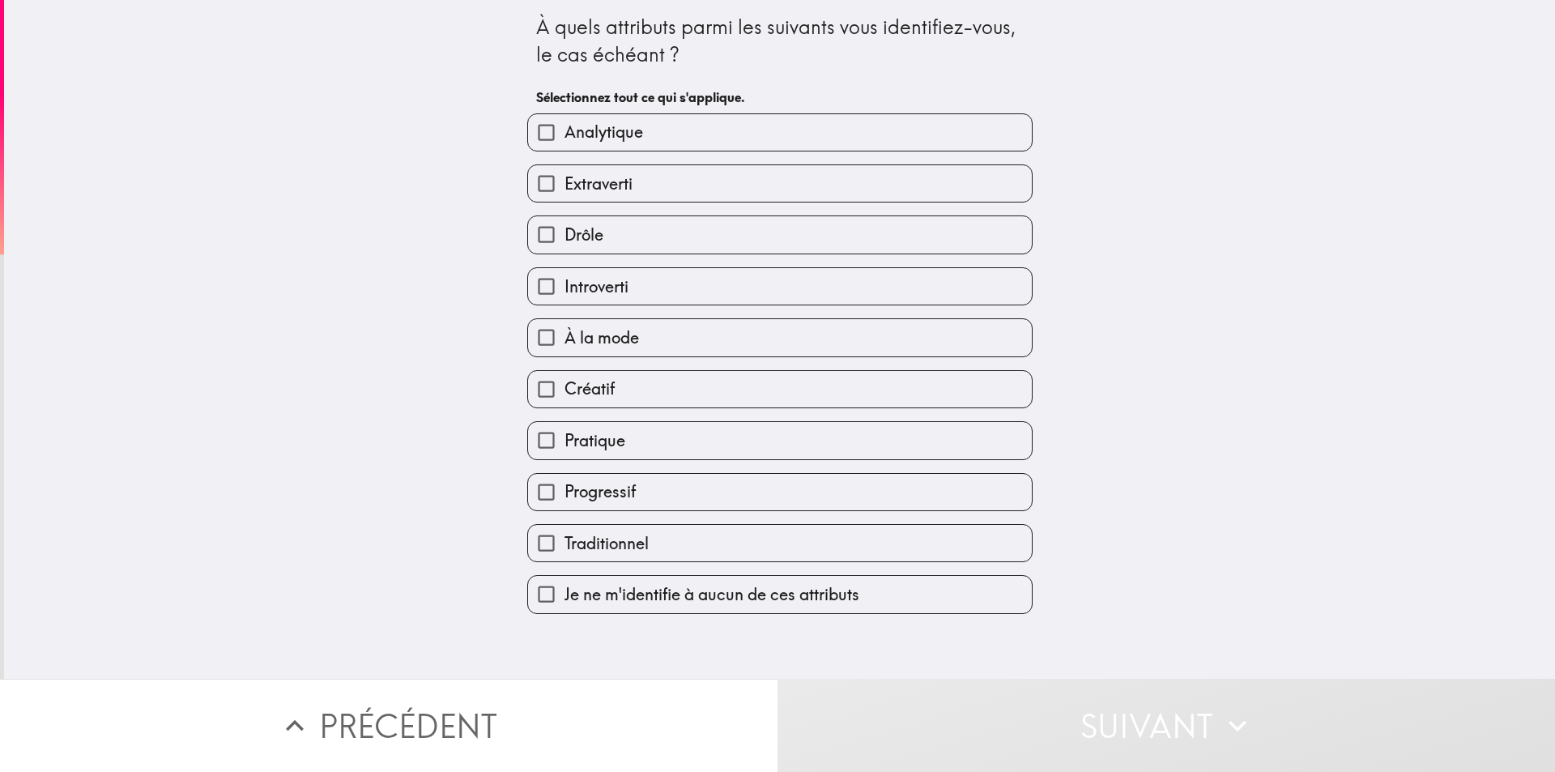
click at [576, 124] on span "Analytique" at bounding box center [603, 132] width 79 height 23
click at [564, 124] on input "Analytique" at bounding box center [546, 132] width 36 height 36
checkbox input "true"
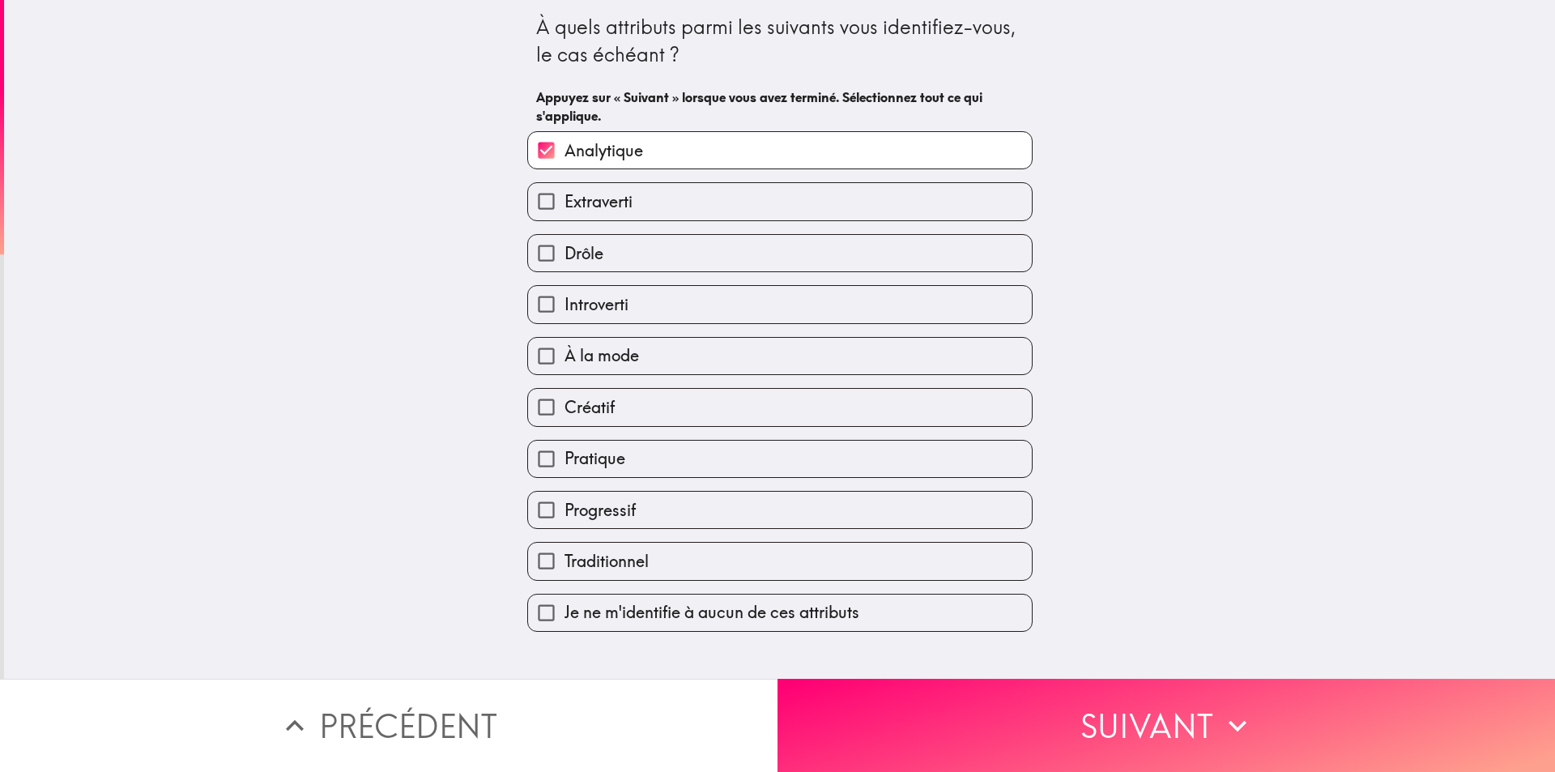
drag, startPoint x: 581, startPoint y: 263, endPoint x: 583, endPoint y: 273, distance: 9.9
click at [581, 264] on span "Drôle" at bounding box center [583, 253] width 39 height 23
click at [564, 264] on input "Drôle" at bounding box center [546, 253] width 36 height 36
checkbox input "true"
click at [586, 309] on span "Introverti" at bounding box center [596, 304] width 64 height 23
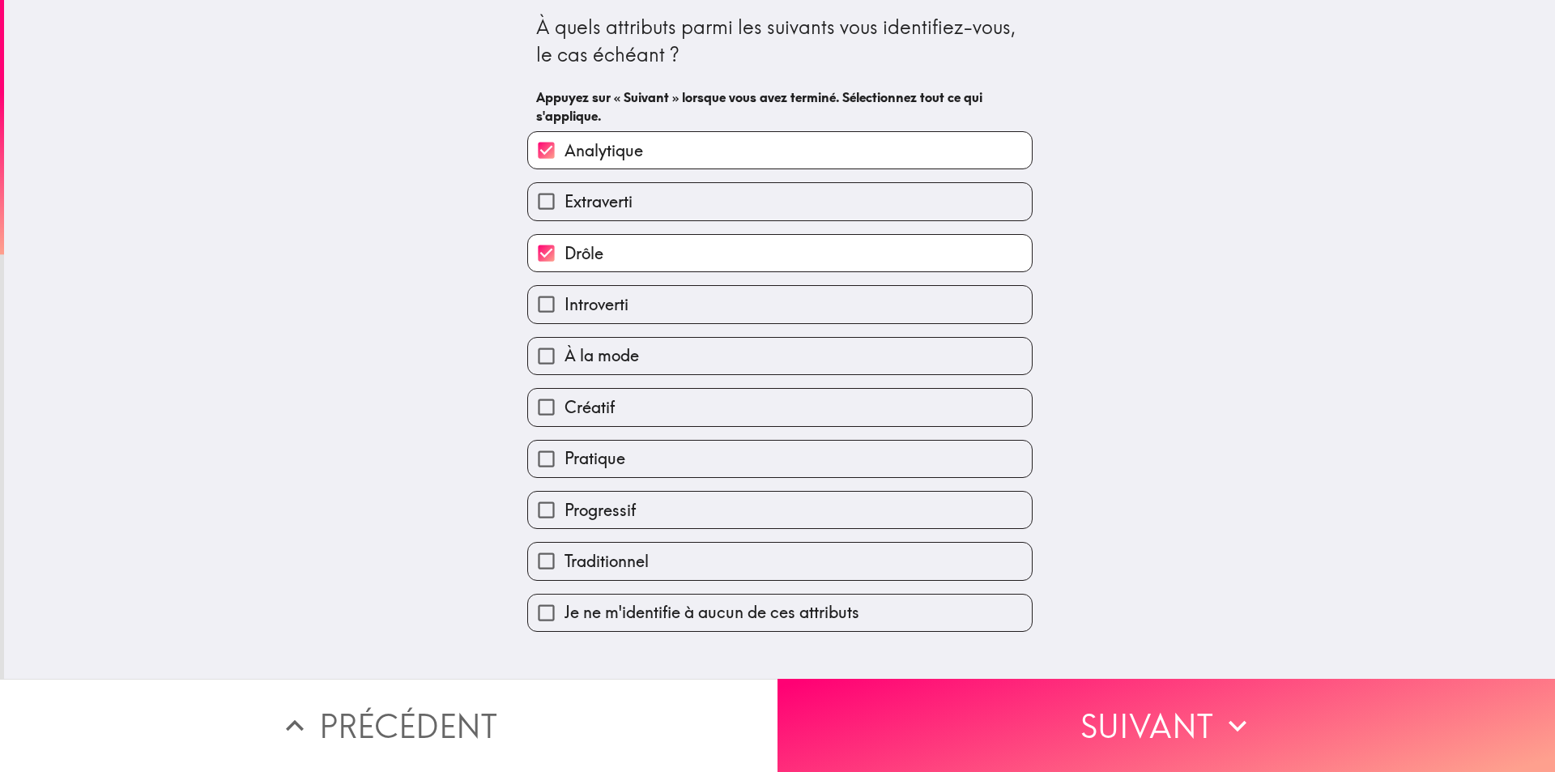
click at [564, 309] on input "Introverti" at bounding box center [546, 304] width 36 height 36
checkbox input "true"
